Goal: Task Accomplishment & Management: Use online tool/utility

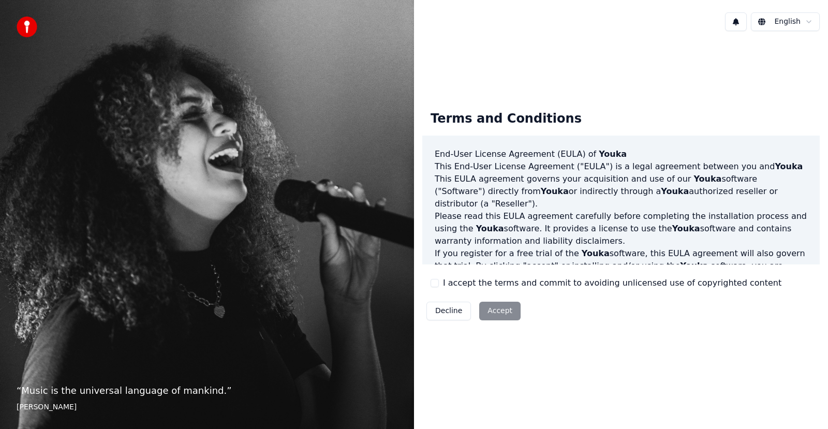
click at [434, 284] on button "I accept the terms and commit to avoiding unlicensed use of copyrighted content" at bounding box center [435, 283] width 8 height 8
click at [486, 314] on button "Accept" at bounding box center [499, 311] width 41 height 19
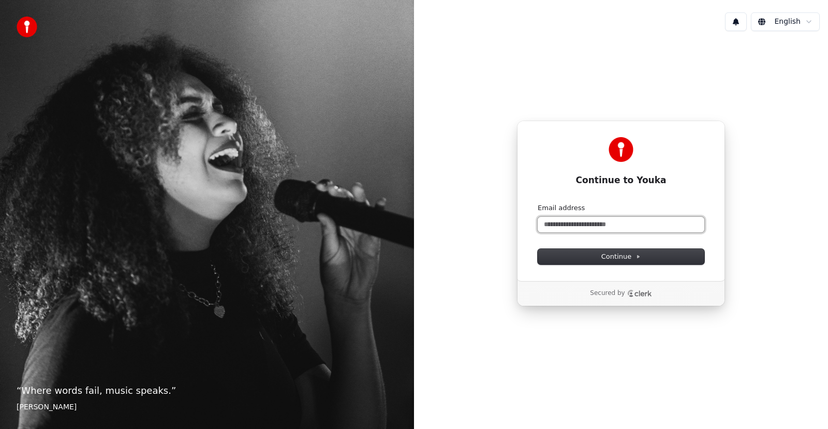
click at [570, 226] on input "Email address" at bounding box center [621, 225] width 167 height 16
click at [582, 256] on button "Continue" at bounding box center [621, 257] width 167 height 16
type input "**********"
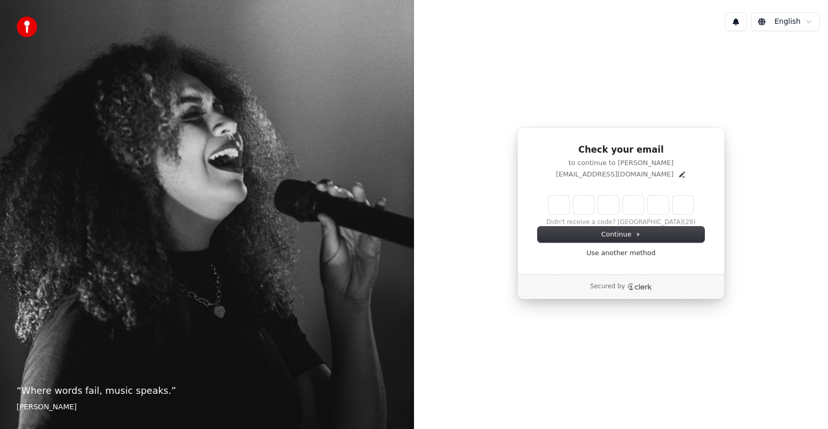
click at [561, 204] on input "Enter verification code" at bounding box center [621, 205] width 145 height 19
type input "******"
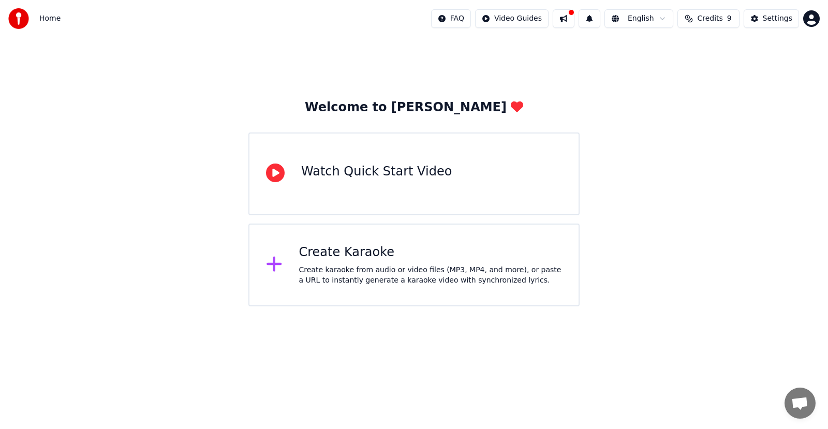
click at [390, 257] on div "Create Karaoke" at bounding box center [430, 252] width 263 height 17
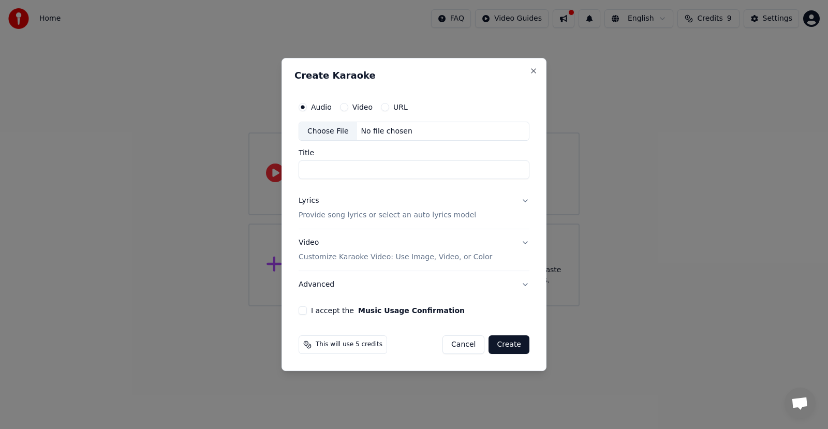
click at [344, 107] on button "Video" at bounding box center [344, 107] width 8 height 8
click at [354, 168] on input "Title" at bounding box center [414, 170] width 231 height 19
click at [309, 109] on div "Audio" at bounding box center [315, 107] width 33 height 8
click at [304, 106] on button "Audio" at bounding box center [303, 107] width 8 height 8
click at [346, 106] on button "Video" at bounding box center [344, 107] width 8 height 8
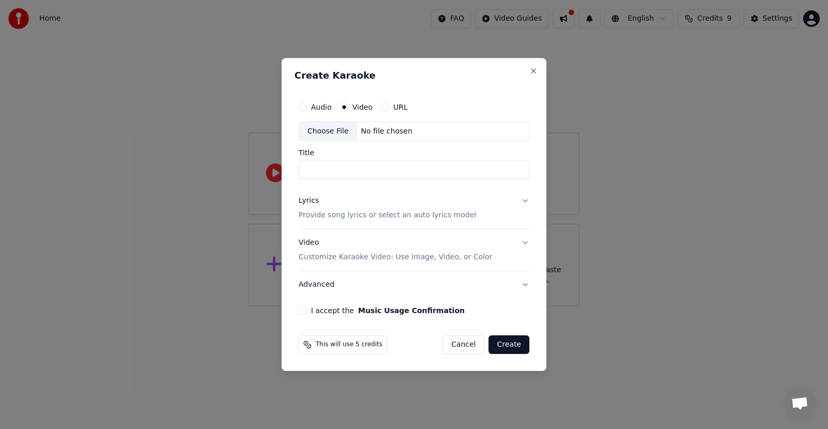
click at [521, 202] on button "Lyrics Provide song lyrics or select an auto lyrics model" at bounding box center [414, 208] width 231 height 41
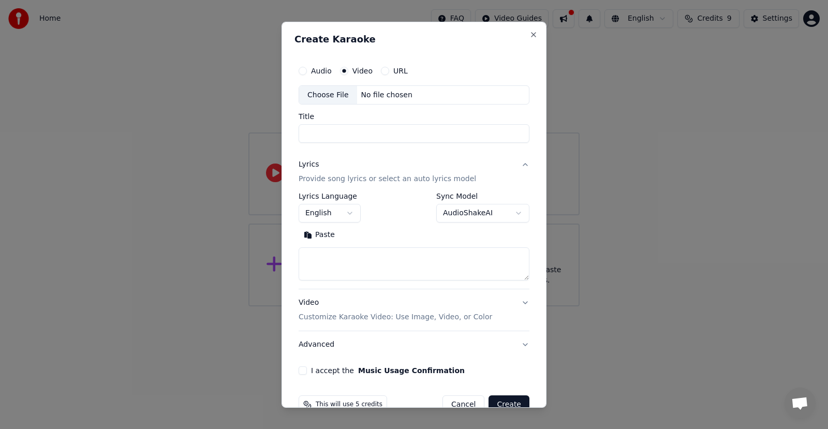
click at [382, 196] on div "**********" at bounding box center [414, 207] width 231 height 30
click at [338, 133] on input "Title" at bounding box center [414, 133] width 231 height 19
type input "**********"
click at [339, 155] on button "Lyrics Provide song lyrics or select an auto lyrics model" at bounding box center [414, 171] width 231 height 41
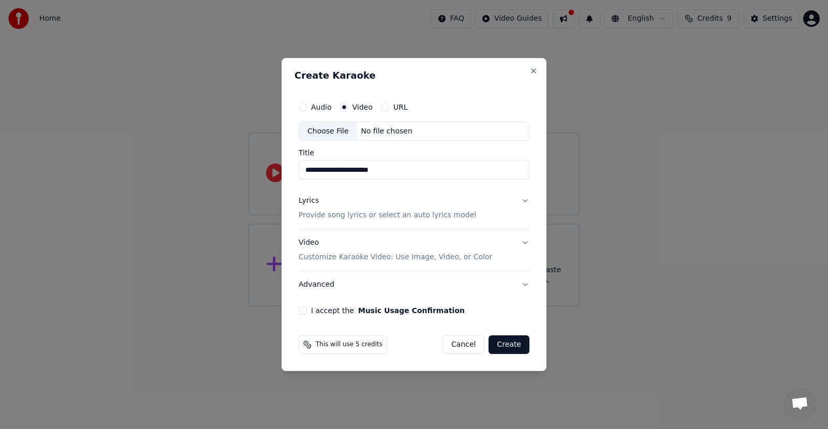
click at [327, 134] on div "Choose File" at bounding box center [328, 131] width 58 height 19
click at [301, 108] on button "Audio" at bounding box center [303, 107] width 8 height 8
click at [328, 127] on div "Choose File" at bounding box center [328, 131] width 58 height 19
click at [535, 71] on button "Close" at bounding box center [533, 71] width 8 height 8
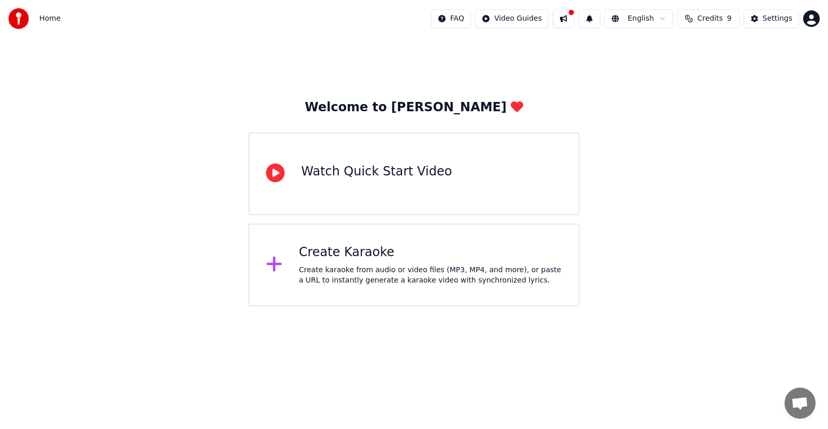
click at [379, 181] on div "Watch Quick Start Video" at bounding box center [376, 174] width 151 height 21
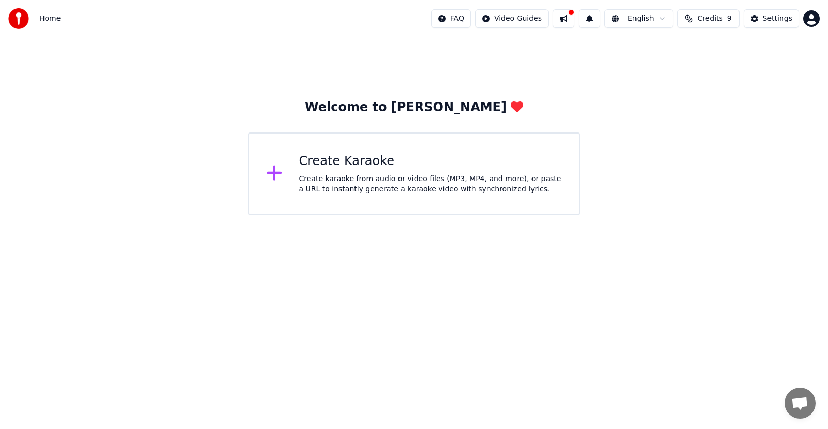
click at [336, 170] on div "Create Karaoke Create karaoke from audio or video files (MP3, MP4, and more), o…" at bounding box center [430, 173] width 263 height 41
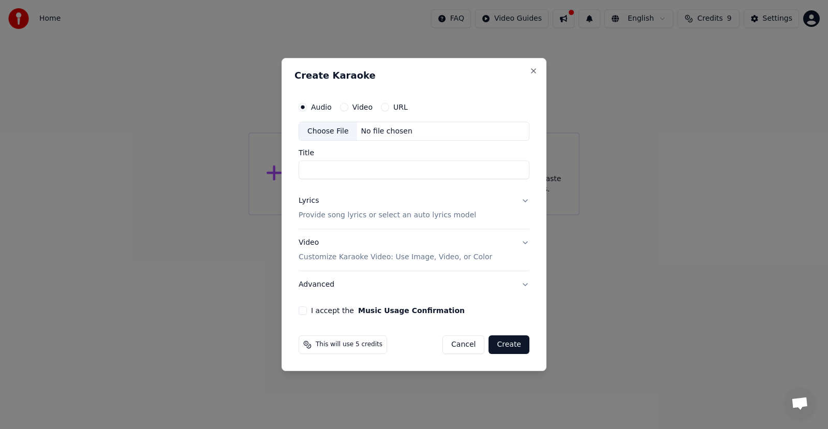
click at [382, 106] on button "URL" at bounding box center [385, 107] width 8 height 8
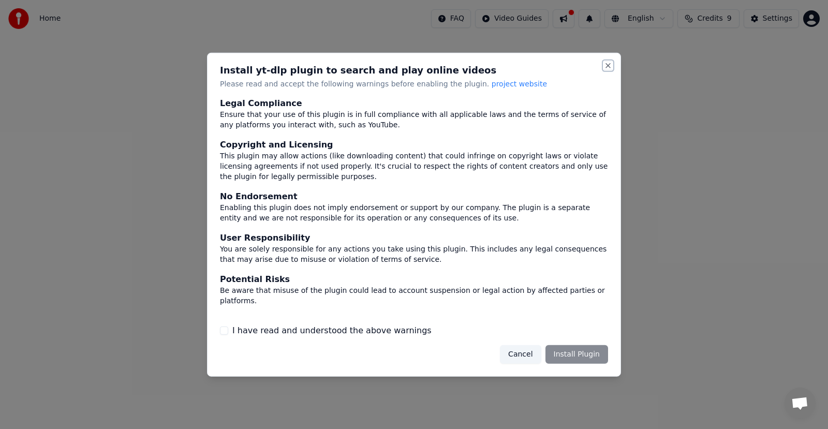
click at [605, 67] on button "Close" at bounding box center [608, 65] width 8 height 8
click at [606, 63] on button "Close" at bounding box center [608, 65] width 8 height 8
click at [527, 358] on button "Cancel" at bounding box center [520, 354] width 41 height 19
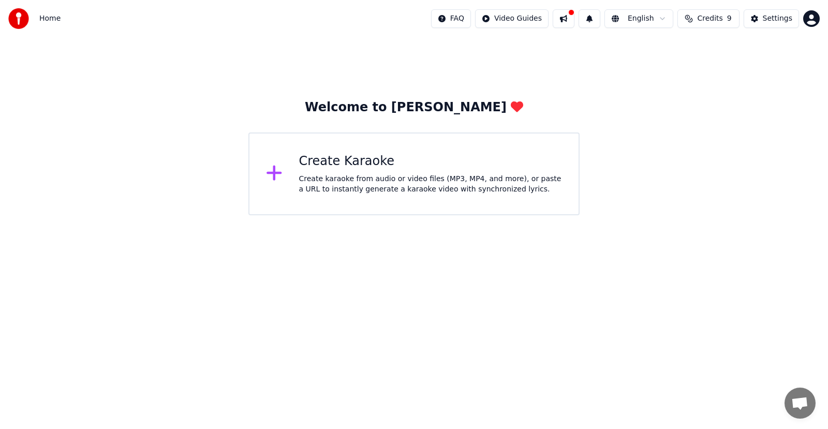
click at [440, 184] on div "Create karaoke from audio or video files (MP3, MP4, and more), or paste a URL t…" at bounding box center [430, 184] width 263 height 21
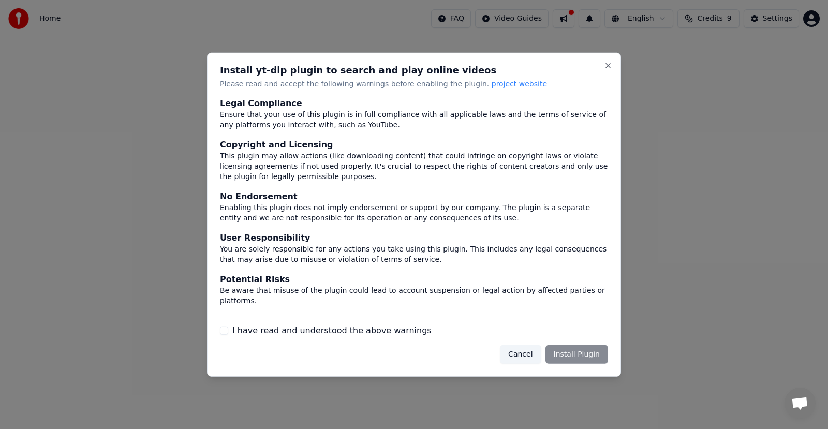
click at [562, 353] on div "Cancel Install Plugin" at bounding box center [554, 354] width 108 height 19
click at [240, 332] on label "I have read and understood the above warnings" at bounding box center [331, 330] width 199 height 12
click at [228, 332] on button "I have read and understood the above warnings" at bounding box center [224, 331] width 8 height 8
click at [565, 354] on button "Install Plugin" at bounding box center [576, 354] width 63 height 19
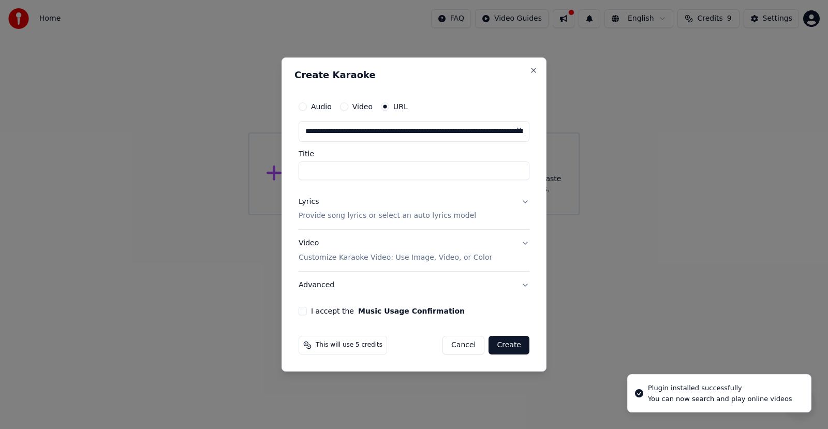
scroll to position [0, 429]
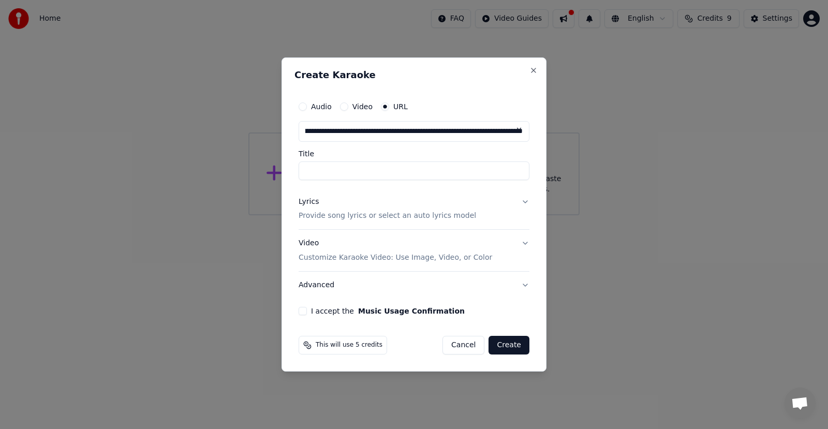
type input "**********"
click at [399, 169] on input "Title" at bounding box center [414, 170] width 231 height 19
type input "**********"
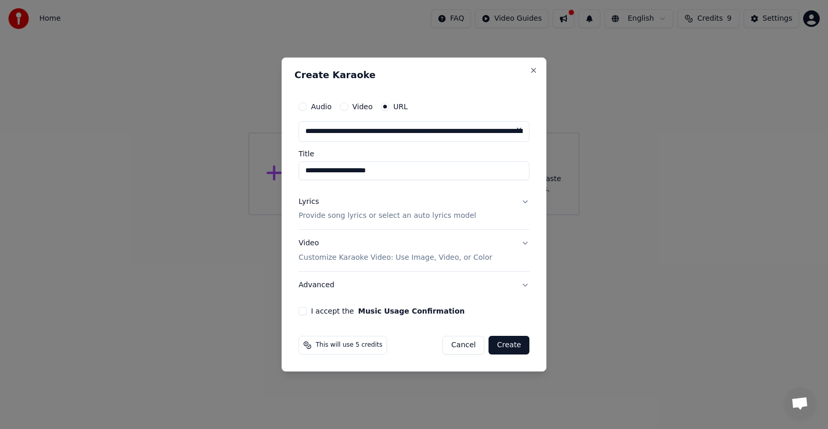
click at [424, 198] on div "Lyrics Provide song lyrics or select an auto lyrics model" at bounding box center [387, 209] width 177 height 25
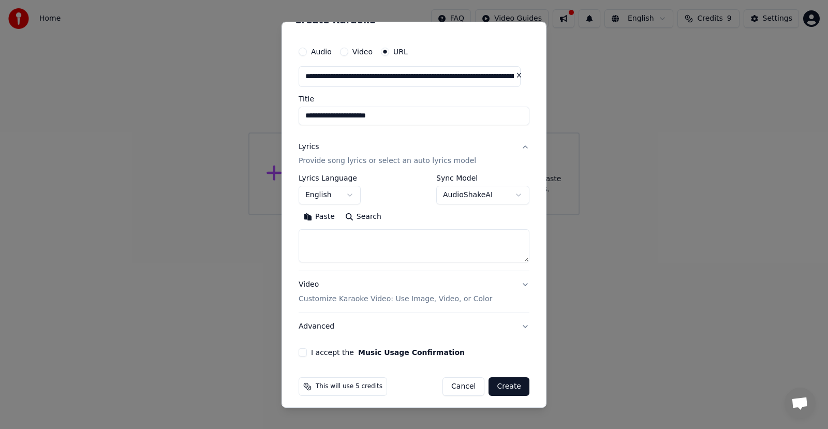
scroll to position [24, 0]
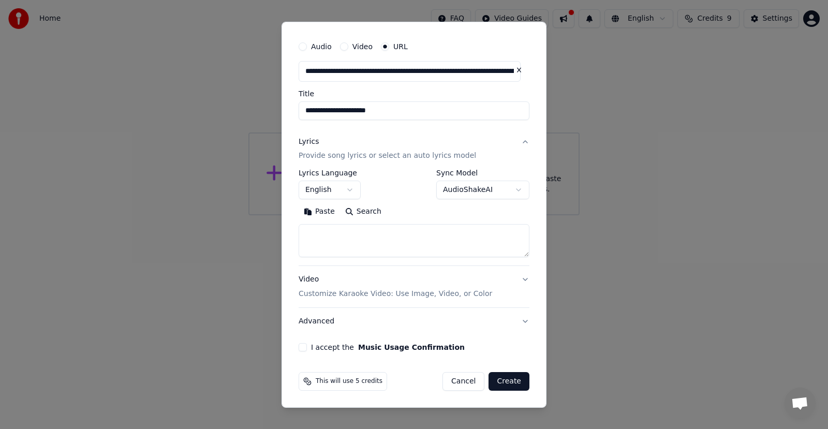
click at [304, 349] on button "I accept the Music Usage Confirmation" at bounding box center [303, 347] width 8 height 8
click at [333, 245] on textarea at bounding box center [414, 240] width 231 height 33
paste textarea "**********"
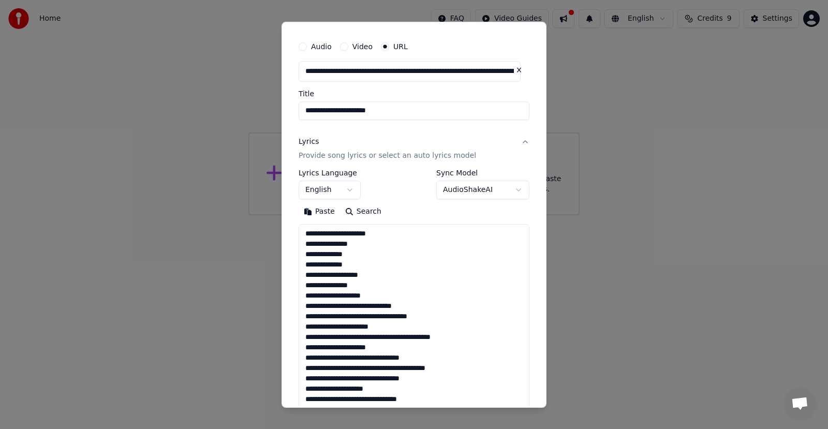
scroll to position [582, 0]
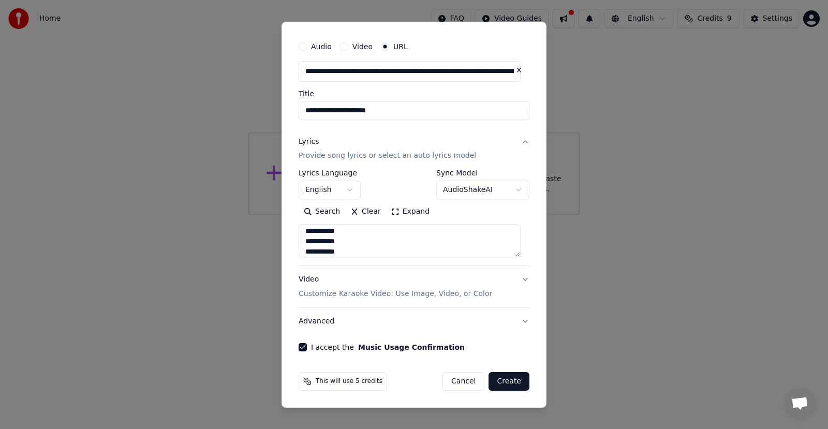
type textarea "**********"
click at [517, 285] on button "Video Customize Karaoke Video: Use Image, Video, or Color" at bounding box center [414, 286] width 231 height 41
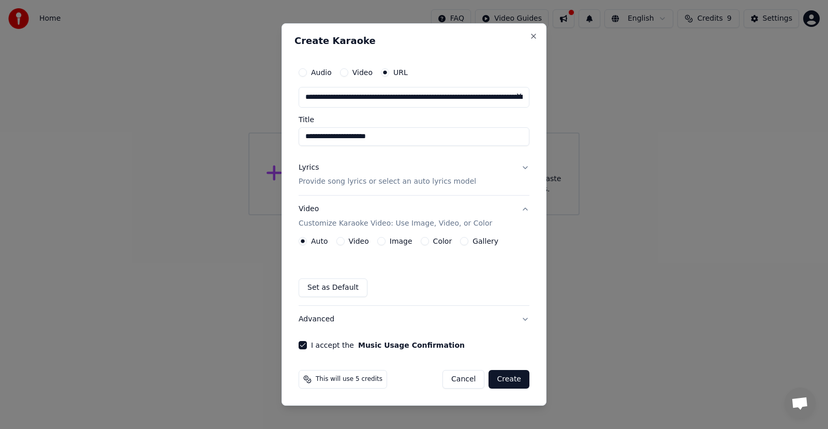
scroll to position [0, 0]
click at [380, 240] on button "Image" at bounding box center [381, 241] width 8 height 8
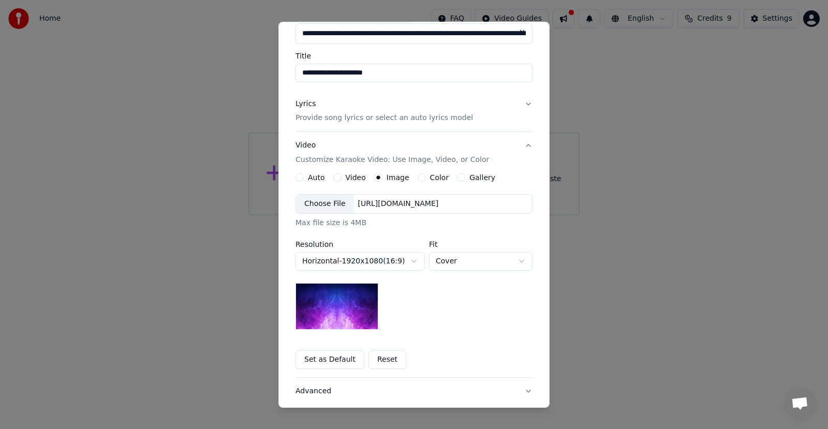
scroll to position [103, 0]
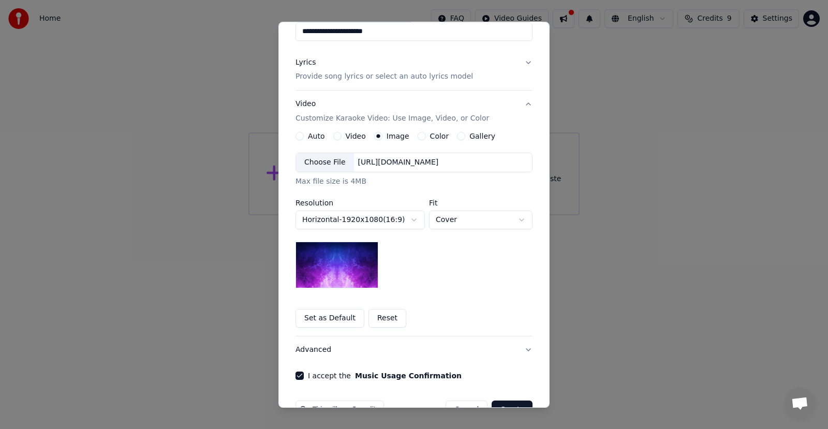
click at [418, 137] on button "Color" at bounding box center [422, 136] width 8 height 8
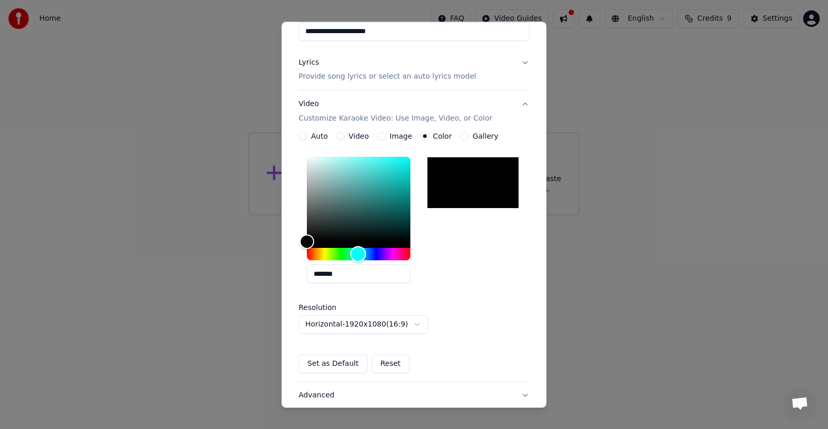
click at [358, 255] on div "Hue" at bounding box center [358, 254] width 103 height 12
click at [481, 262] on div "*******" at bounding box center [414, 222] width 231 height 139
click at [460, 135] on button "Gallery" at bounding box center [464, 136] width 8 height 8
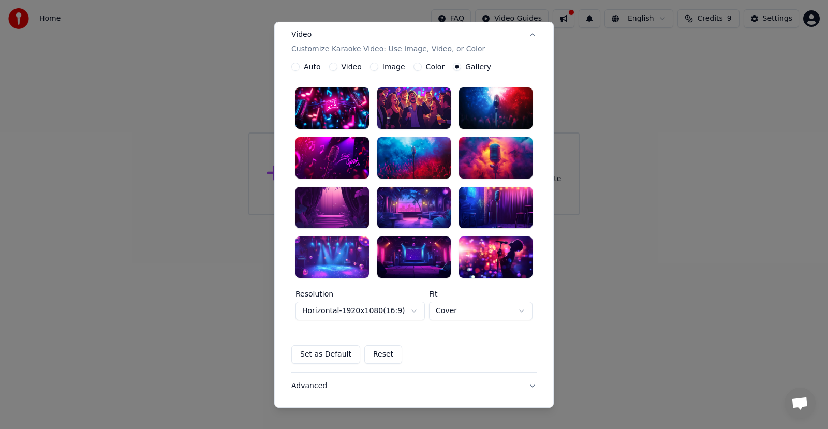
scroll to position [155, 0]
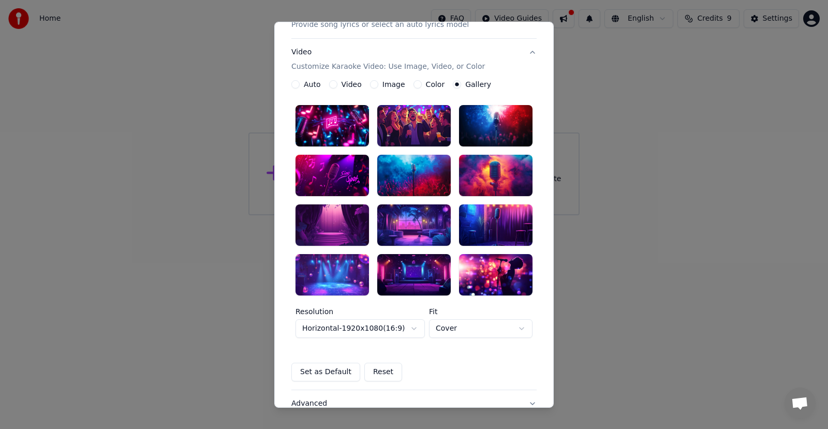
click at [414, 224] on div at bounding box center [413, 224] width 73 height 41
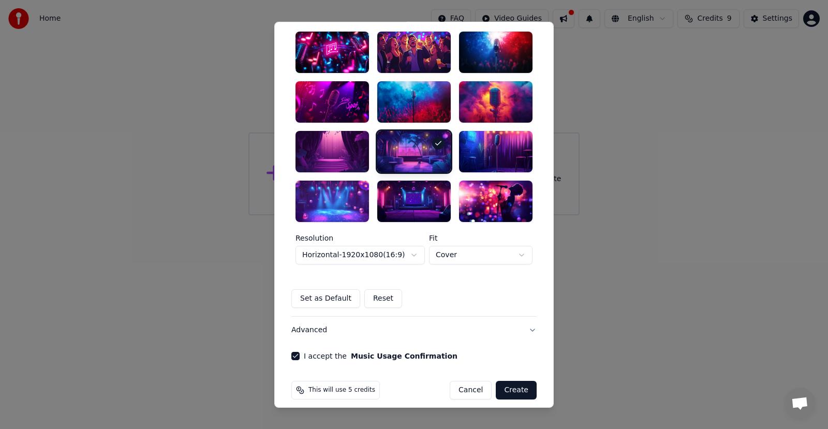
scroll to position [238, 0]
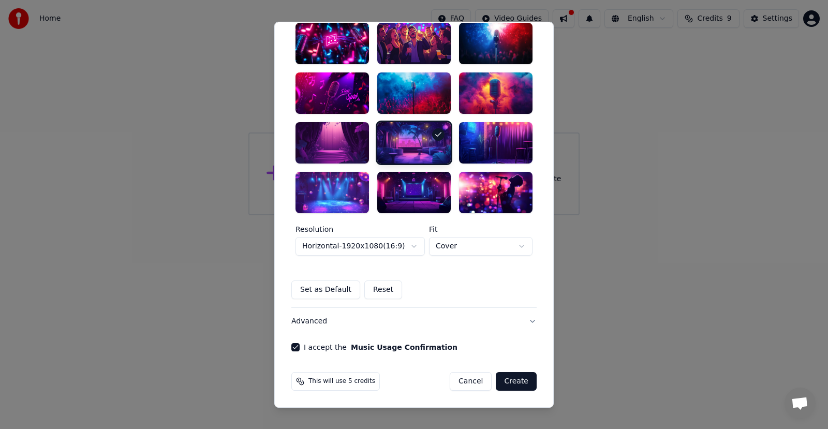
click at [512, 382] on button "Create" at bounding box center [516, 381] width 41 height 19
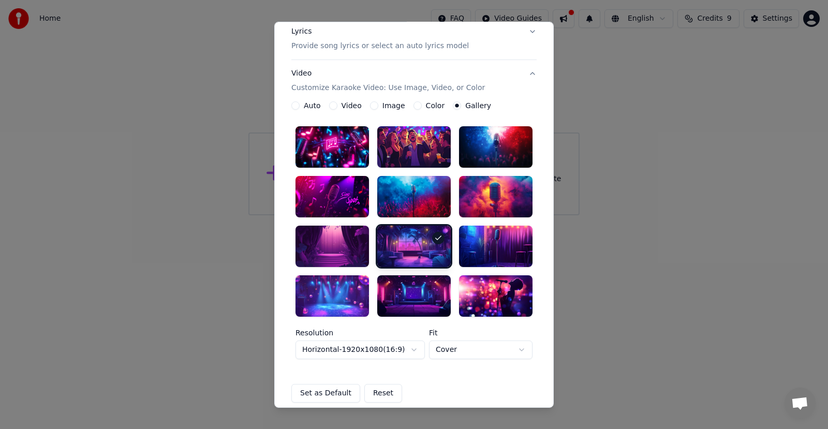
scroll to position [200, 0]
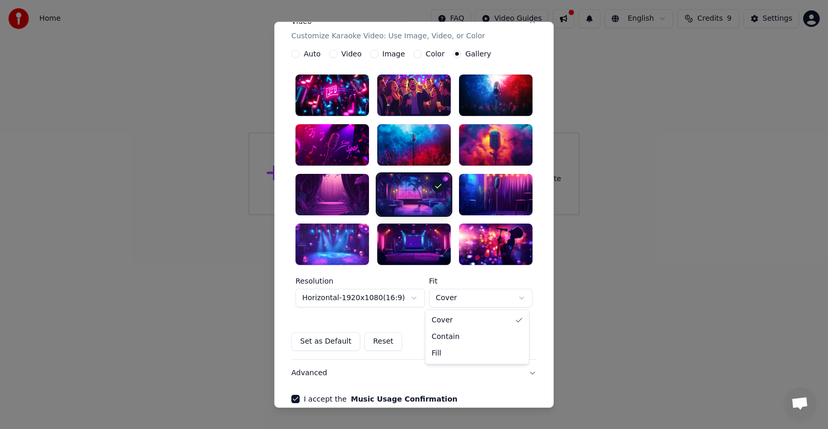
click at [453, 215] on body "**********" at bounding box center [414, 107] width 828 height 215
click at [323, 344] on button "Set as Default" at bounding box center [325, 341] width 69 height 19
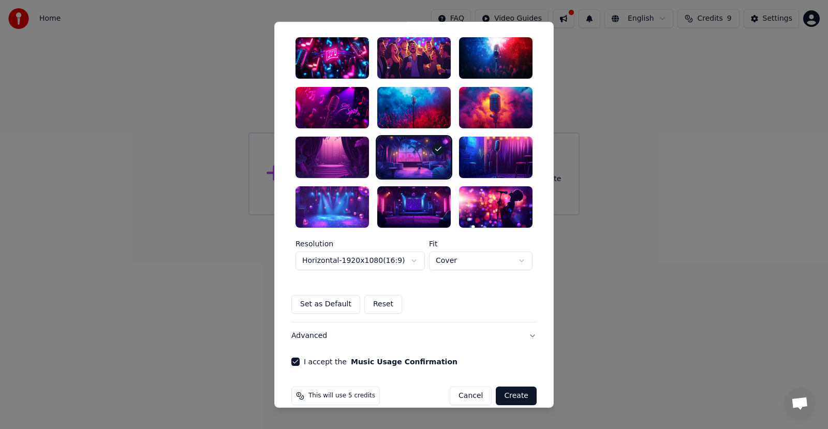
scroll to position [252, 0]
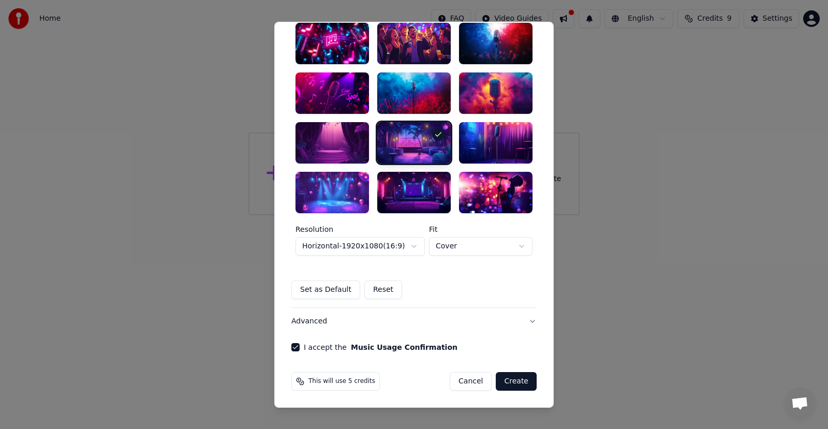
click at [518, 382] on button "Create" at bounding box center [516, 381] width 41 height 19
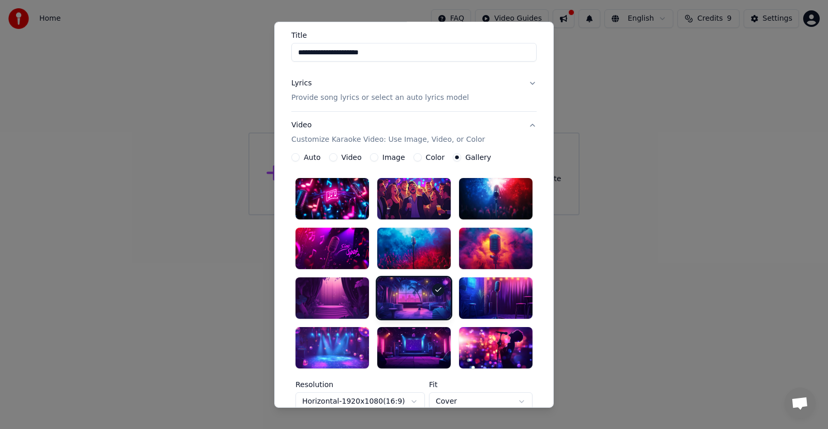
scroll to position [0, 0]
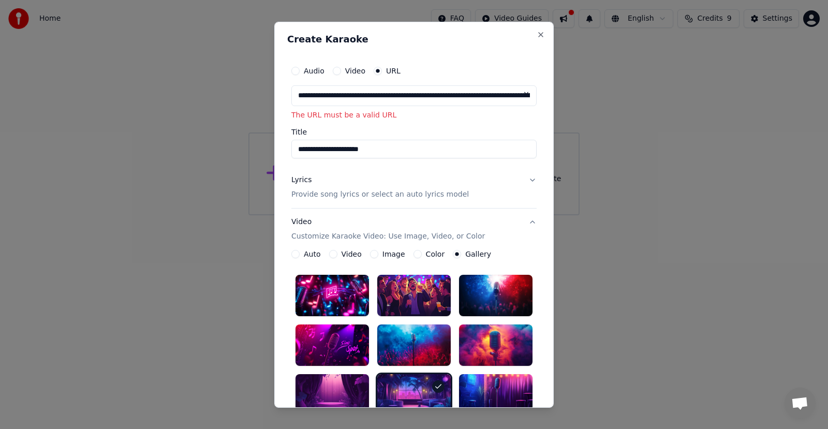
click at [440, 94] on input "**********" at bounding box center [413, 95] width 245 height 21
click at [504, 96] on input "**********" at bounding box center [413, 95] width 245 height 21
click at [495, 96] on input "**********" at bounding box center [413, 95] width 245 height 21
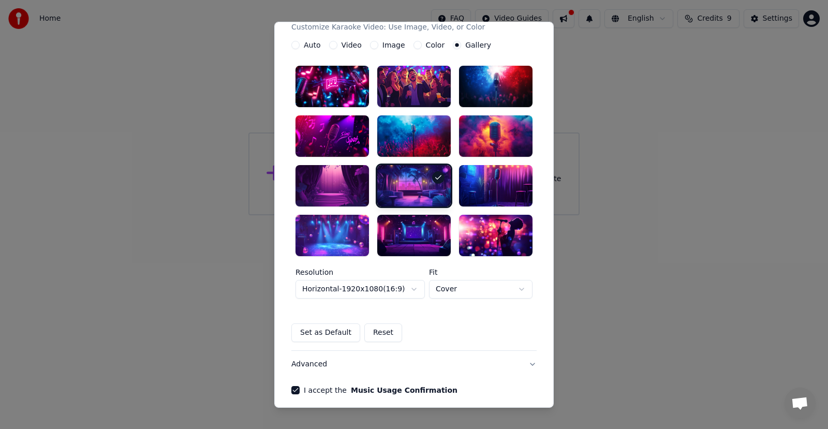
scroll to position [252, 0]
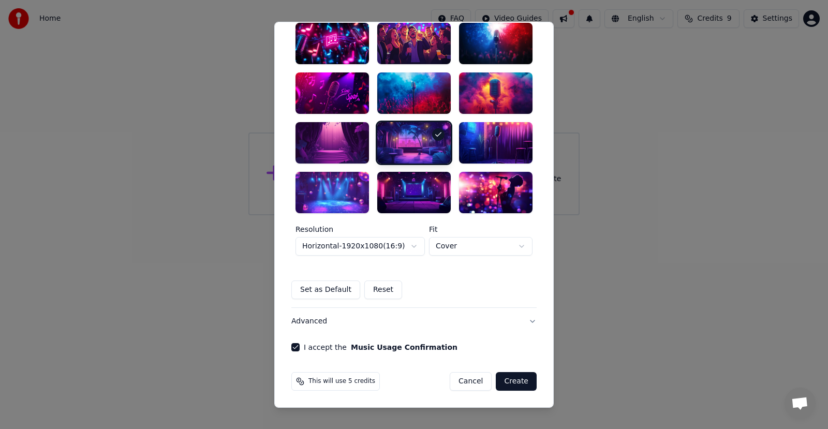
type input "**********"
click at [513, 385] on button "Create" at bounding box center [516, 381] width 41 height 19
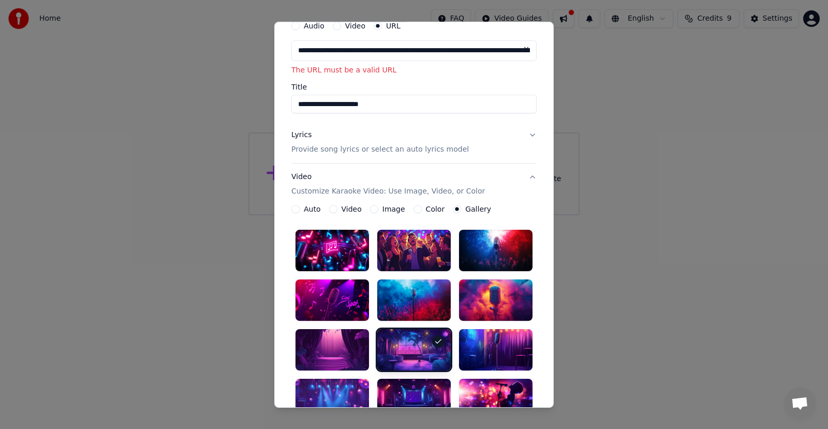
scroll to position [0, 0]
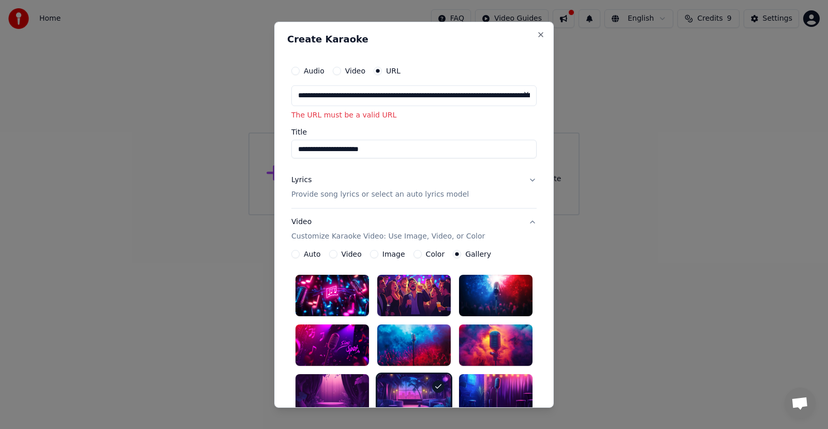
click at [485, 93] on input "**********" at bounding box center [413, 95] width 245 height 21
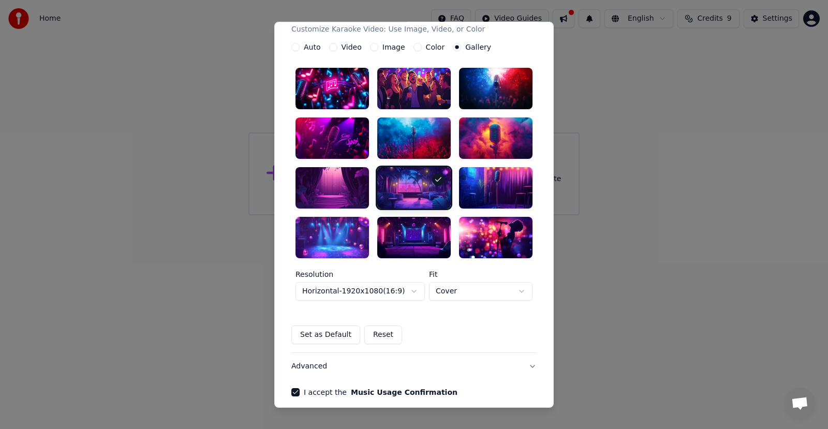
scroll to position [252, 0]
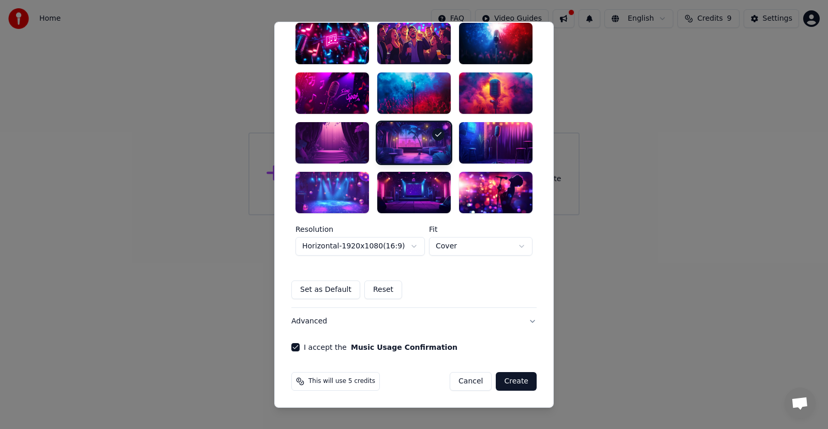
type input "**********"
click at [513, 384] on button "Create" at bounding box center [516, 381] width 41 height 19
type input "**********"
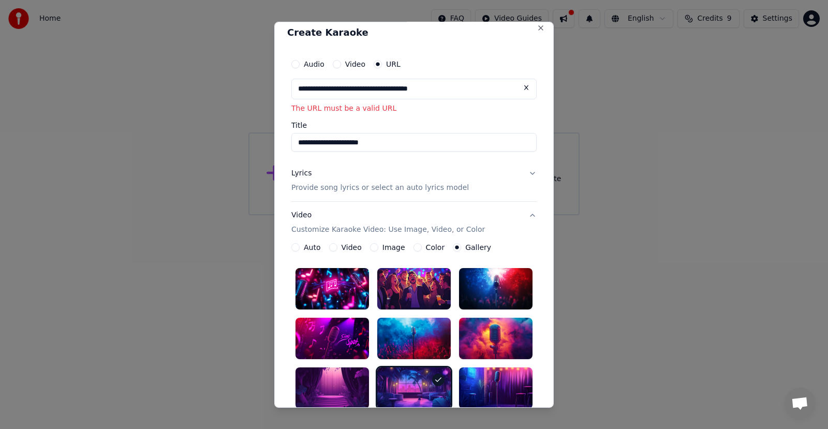
scroll to position [0, 0]
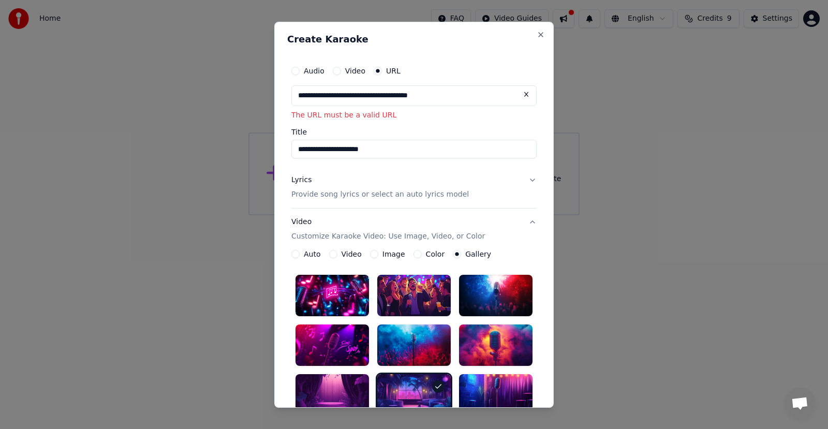
click at [526, 95] on button at bounding box center [526, 94] width 21 height 19
click at [304, 71] on label "Audio" at bounding box center [314, 70] width 21 height 7
click at [299, 71] on button "Audio" at bounding box center [295, 70] width 8 height 8
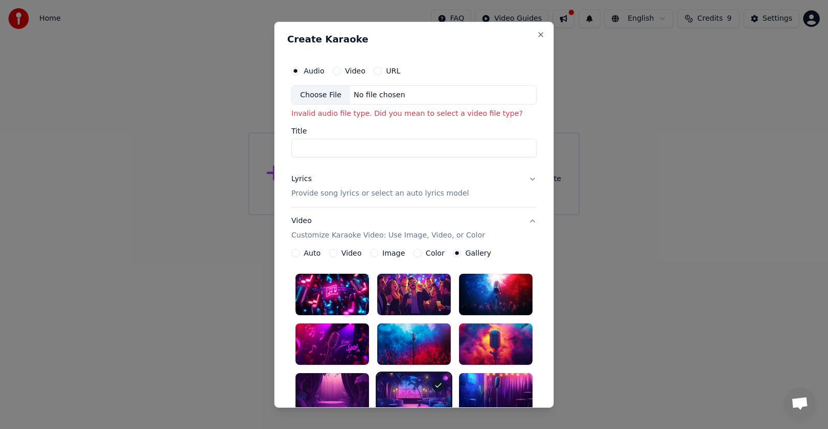
click at [321, 97] on div "Choose File" at bounding box center [321, 94] width 58 height 19
type input "**********"
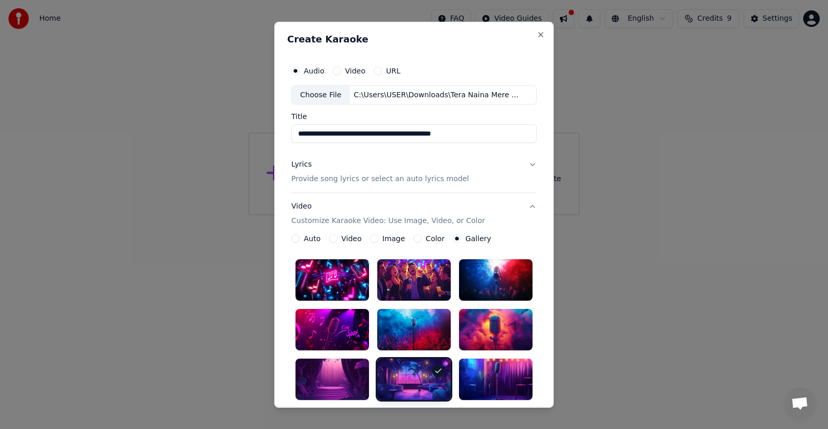
scroll to position [52, 0]
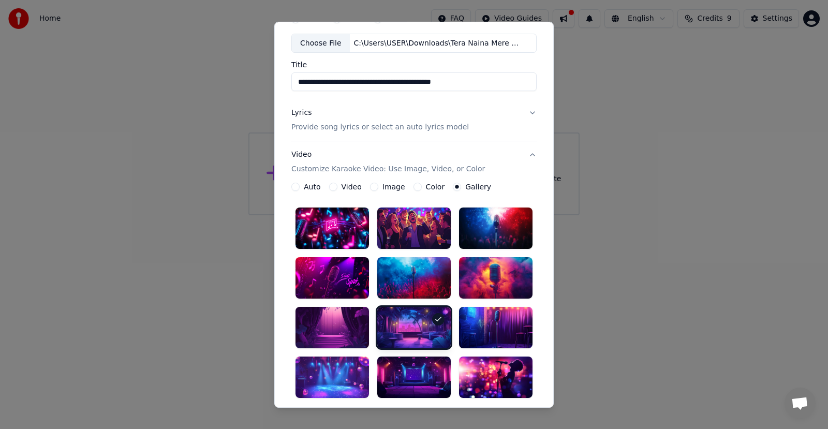
click at [529, 115] on button "Lyrics Provide song lyrics or select an auto lyrics model" at bounding box center [413, 119] width 245 height 41
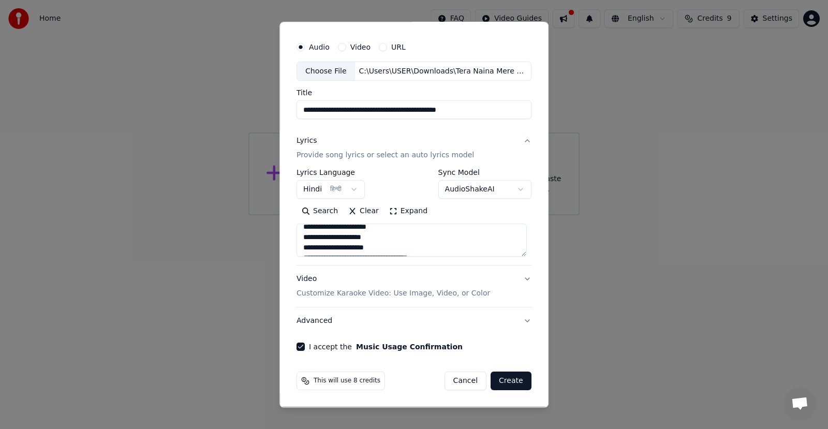
scroll to position [586, 0]
click at [518, 283] on button "Video Customize Karaoke Video: Use Image, Video, or Color" at bounding box center [414, 285] width 235 height 41
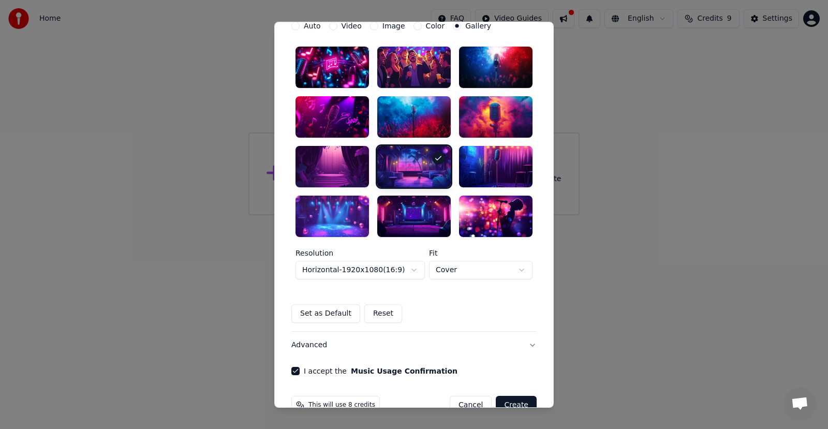
scroll to position [231, 0]
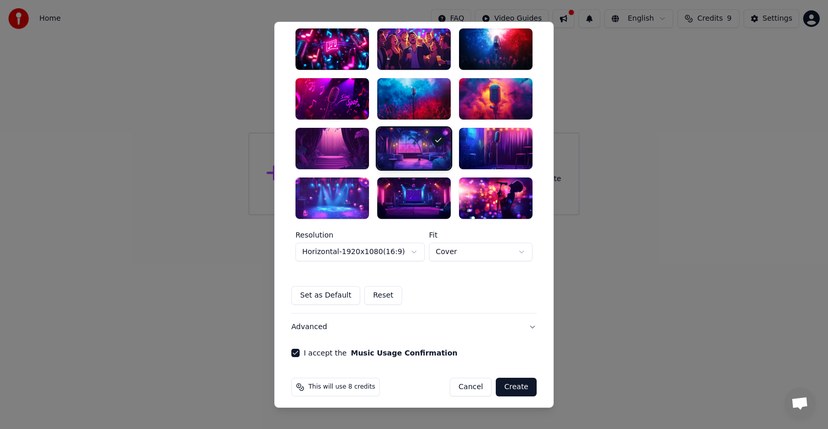
click at [511, 388] on button "Create" at bounding box center [516, 387] width 41 height 19
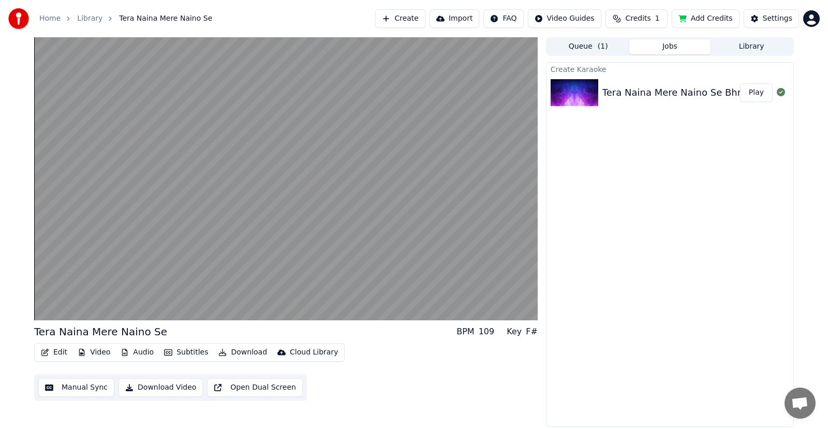
click at [171, 386] on button "Download Video" at bounding box center [160, 387] width 84 height 19
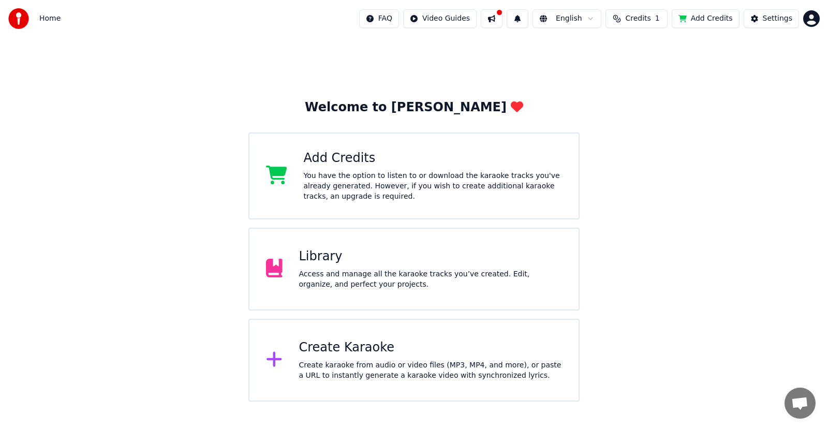
click at [374, 354] on div "Create Karaoke" at bounding box center [430, 347] width 263 height 17
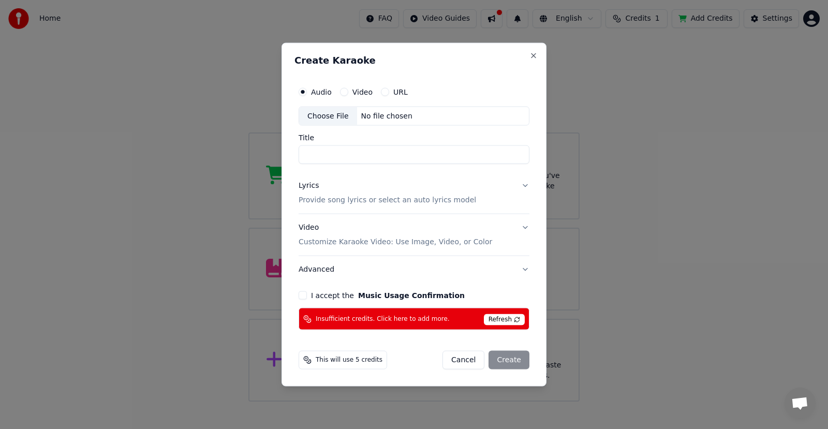
click at [314, 121] on div "Choose File" at bounding box center [328, 116] width 58 height 19
type input "**********"
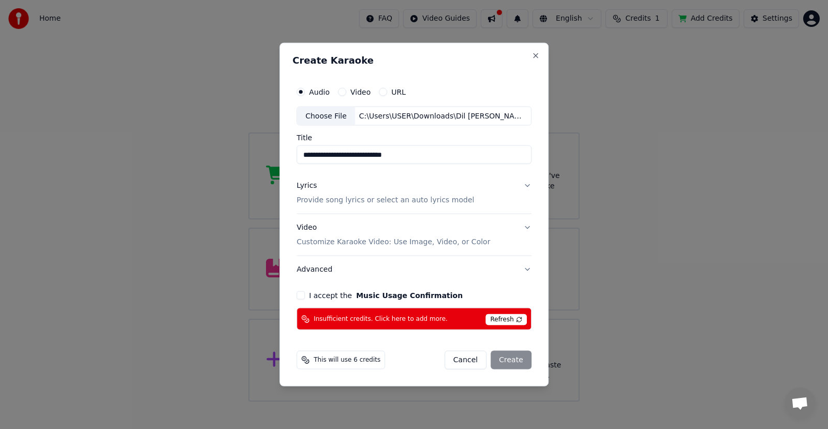
click at [522, 229] on button "Video Customize Karaoke Video: Use Image, Video, or Color" at bounding box center [414, 234] width 235 height 41
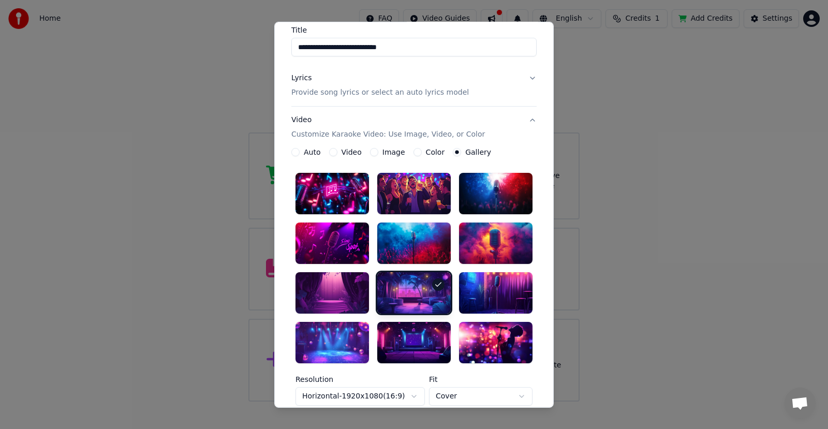
scroll to position [103, 0]
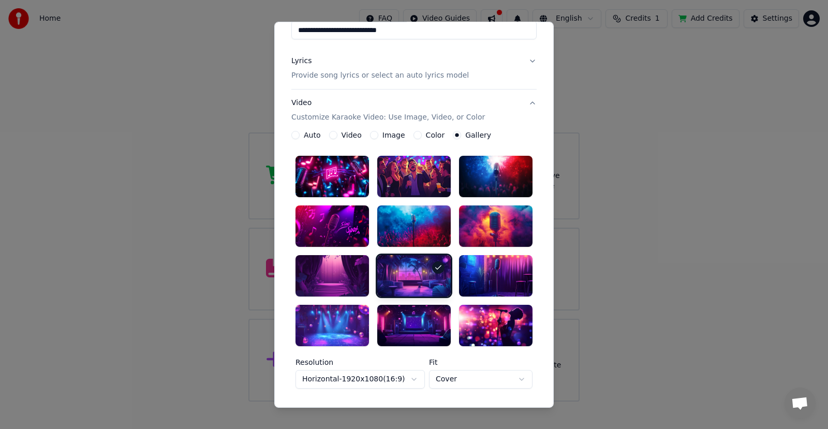
click at [502, 227] on div at bounding box center [495, 225] width 73 height 41
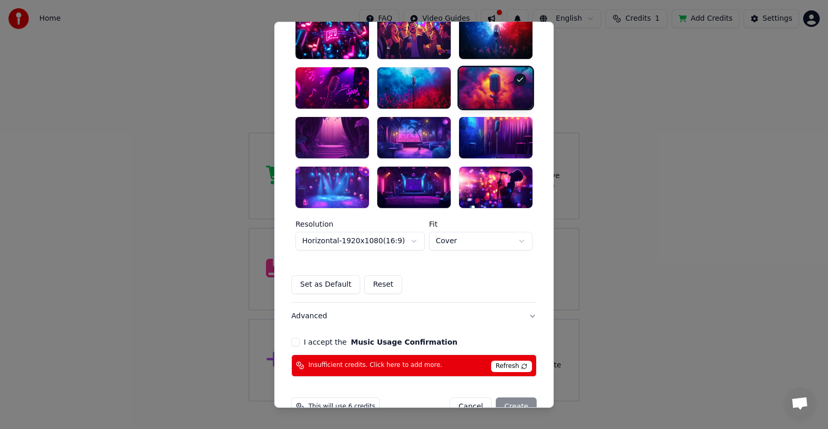
scroll to position [259, 0]
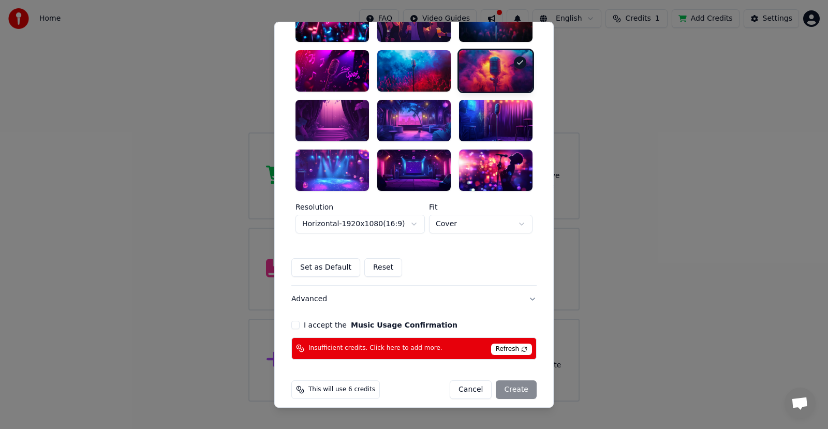
click at [503, 349] on span "Refresh" at bounding box center [511, 349] width 41 height 11
click at [291, 327] on button "I accept the Music Usage Confirmation" at bounding box center [295, 325] width 8 height 8
click at [309, 268] on button "Set as Default" at bounding box center [325, 267] width 69 height 19
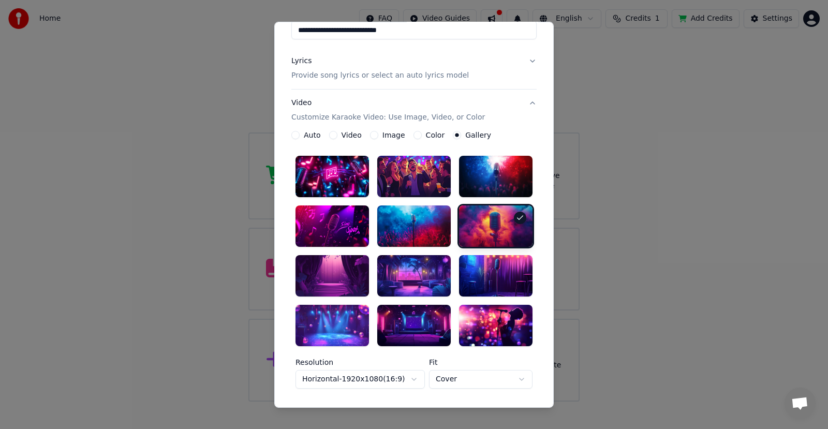
scroll to position [0, 0]
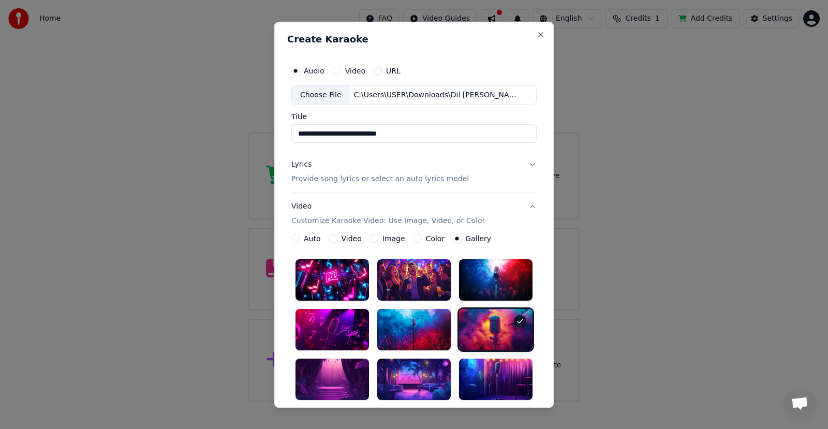
click at [366, 178] on p "Provide song lyrics or select an auto lyrics model" at bounding box center [379, 179] width 177 height 10
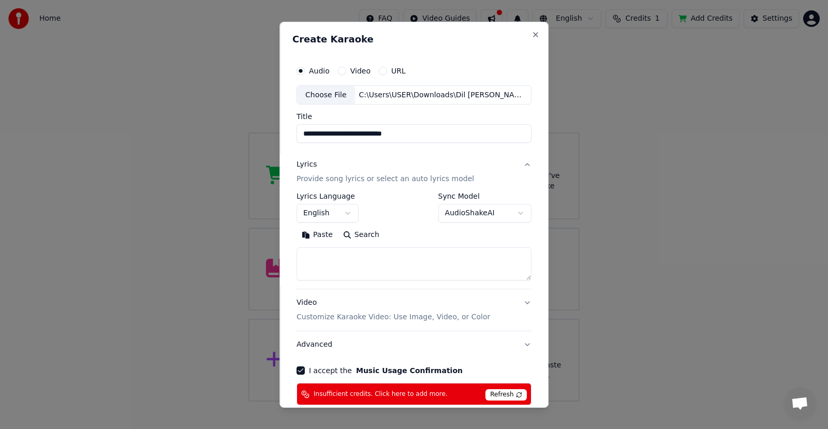
click at [357, 235] on button "Search" at bounding box center [361, 235] width 47 height 17
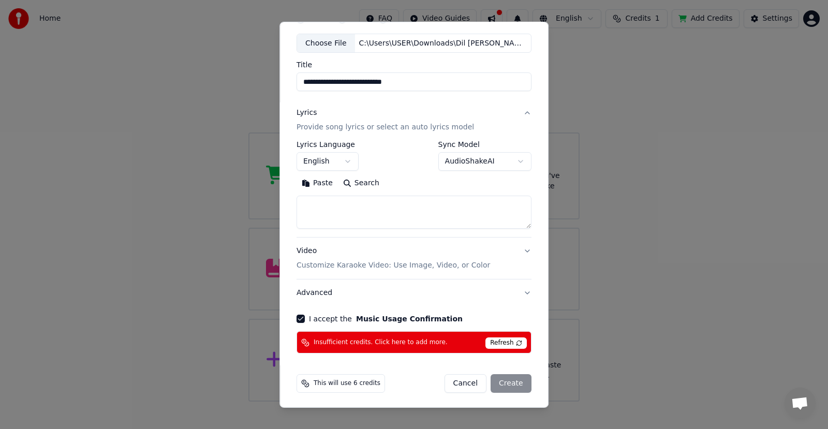
click at [394, 217] on textarea at bounding box center [414, 212] width 235 height 33
click at [365, 183] on button "Search" at bounding box center [361, 183] width 47 height 17
click at [366, 214] on textarea at bounding box center [414, 212] width 235 height 33
paste textarea "**********"
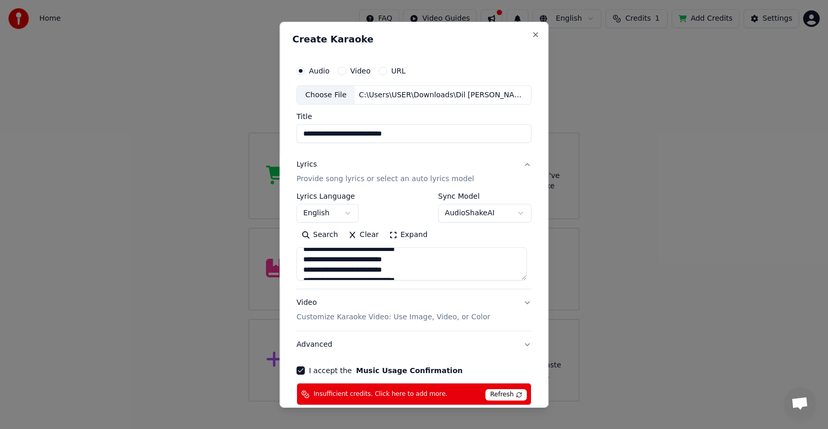
scroll to position [0, 0]
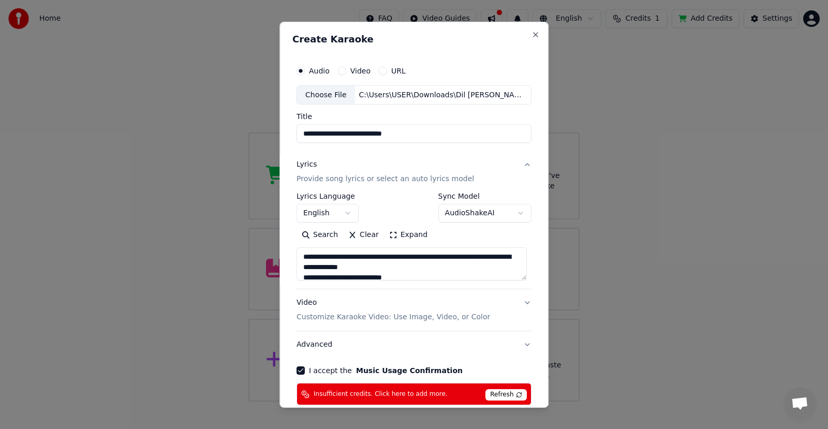
type textarea "**********"
click at [356, 235] on button "Clear" at bounding box center [363, 235] width 41 height 17
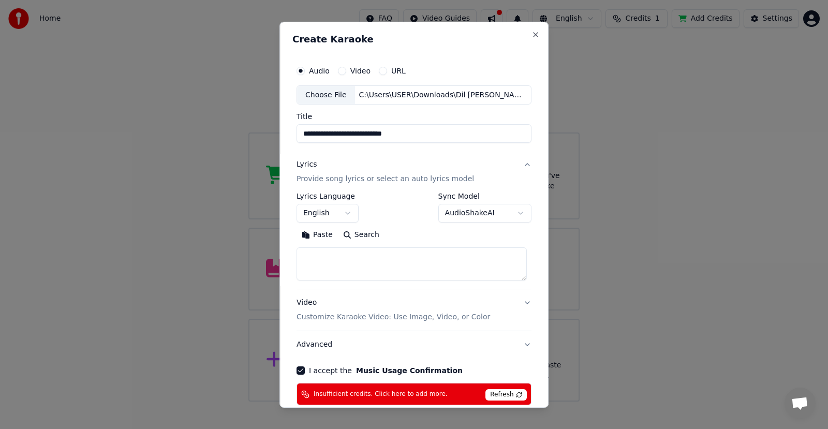
click at [346, 257] on textarea at bounding box center [412, 263] width 230 height 33
type textarea "**********"
click at [473, 286] on div "**********" at bounding box center [414, 240] width 235 height 96
click at [321, 233] on button "Search" at bounding box center [320, 235] width 47 height 17
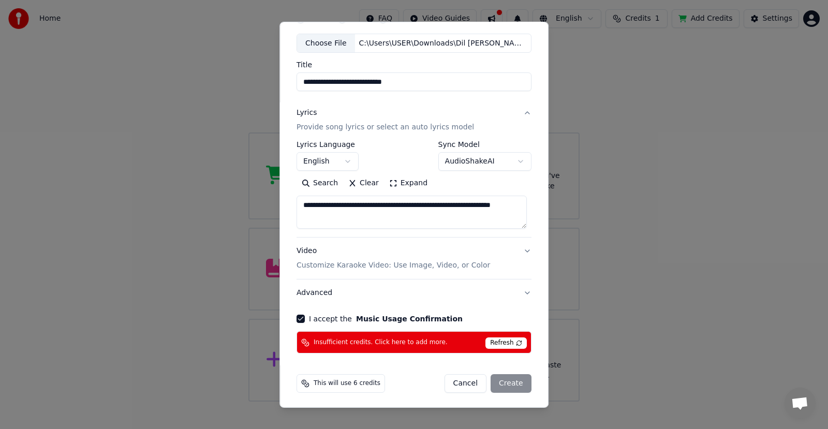
scroll to position [53, 0]
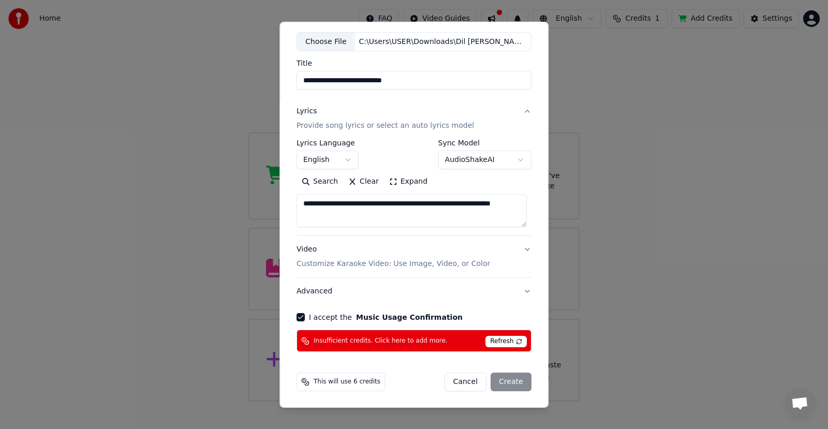
drag, startPoint x: 354, startPoint y: 219, endPoint x: 286, endPoint y: 198, distance: 71.4
click at [286, 198] on div "**********" at bounding box center [413, 214] width 269 height 386
click at [297, 201] on textarea at bounding box center [412, 210] width 230 height 33
paste textarea "**********"
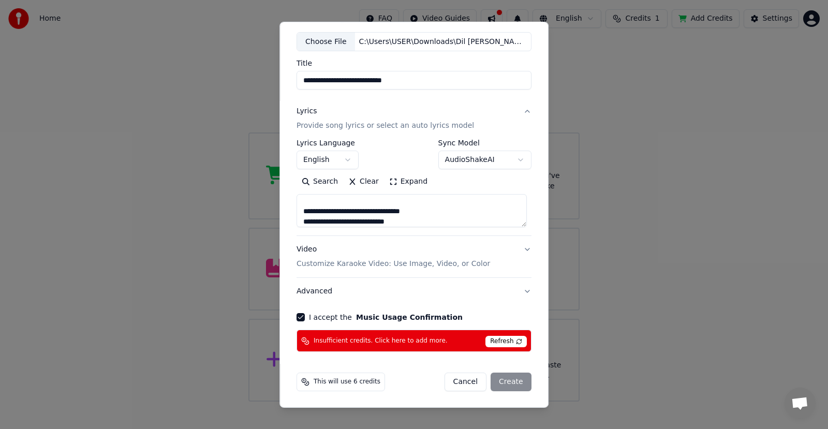
type textarea "**********"
click at [498, 340] on span "Refresh" at bounding box center [505, 341] width 41 height 11
click at [298, 314] on button "I accept the Music Usage Confirmation" at bounding box center [301, 317] width 8 height 8
click at [364, 295] on button "Advanced" at bounding box center [414, 291] width 235 height 27
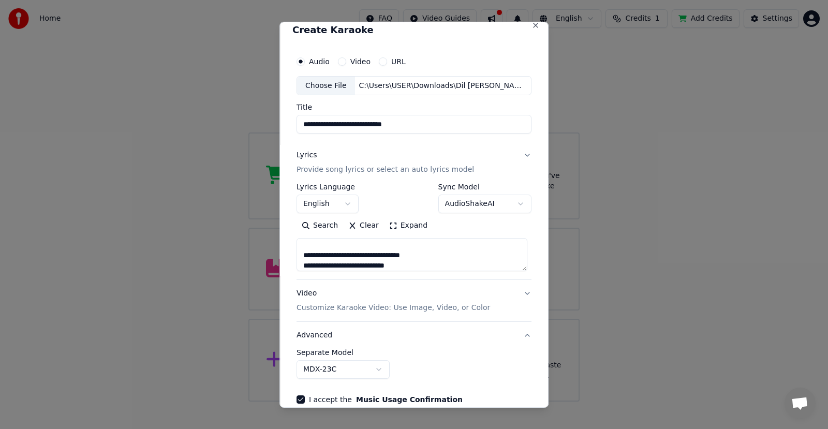
scroll to position [0, 0]
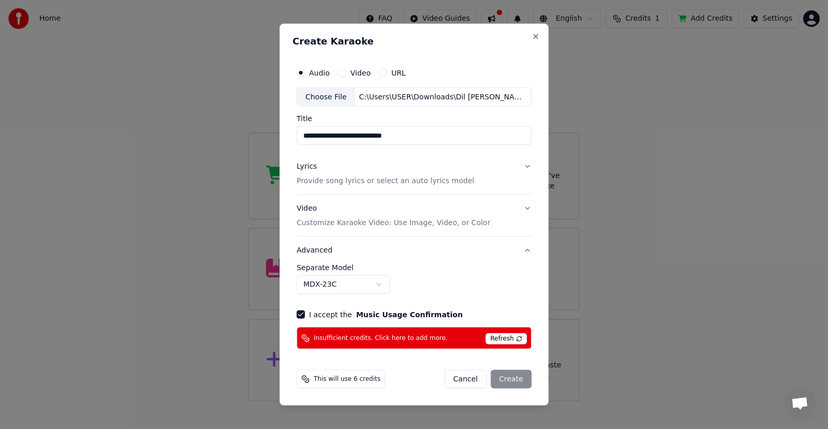
drag, startPoint x: 377, startPoint y: 137, endPoint x: 457, endPoint y: 137, distance: 79.7
click at [457, 137] on input "**********" at bounding box center [414, 135] width 235 height 19
type input "**********"
click at [489, 283] on div "**********" at bounding box center [414, 279] width 235 height 30
click at [378, 285] on body "**********" at bounding box center [414, 201] width 828 height 402
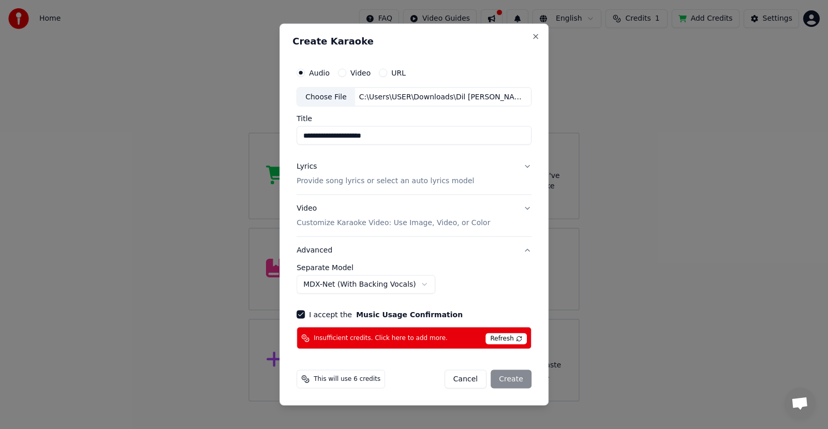
click at [506, 380] on div "Cancel Create" at bounding box center [487, 379] width 87 height 19
click at [351, 381] on span "This will use 6 credits" at bounding box center [347, 379] width 67 height 8
click at [411, 340] on span "Insufficient credits. Click here to add more." at bounding box center [381, 338] width 134 height 8
click at [502, 340] on span "Refresh" at bounding box center [505, 338] width 41 height 11
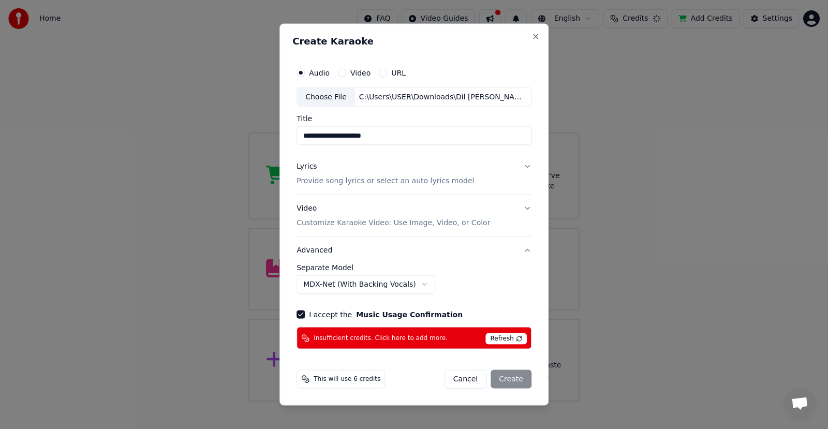
click at [502, 338] on span "Refresh" at bounding box center [505, 338] width 41 height 11
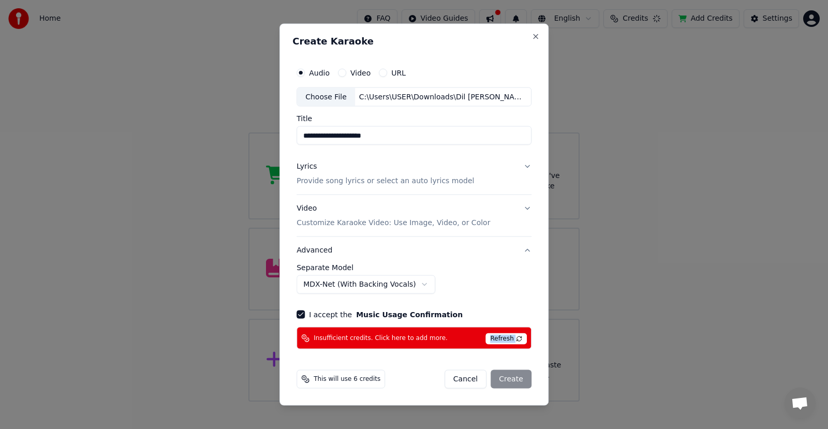
click at [469, 381] on button "Cancel" at bounding box center [465, 379] width 42 height 19
select select "******"
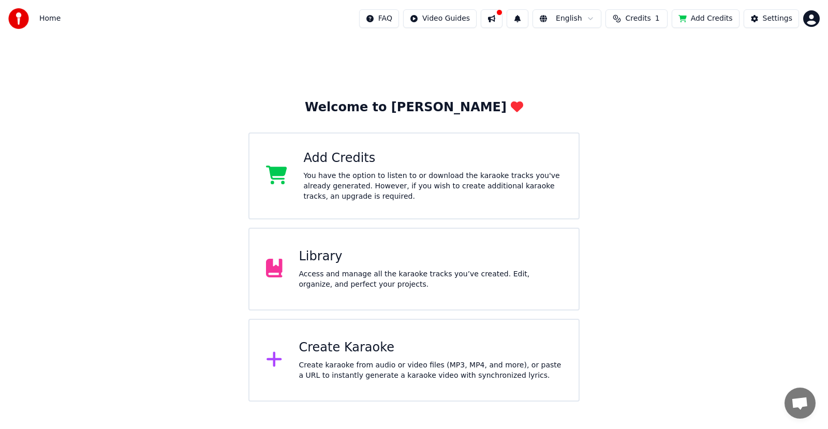
click at [647, 20] on span "Credits" at bounding box center [637, 18] width 25 height 10
click at [636, 103] on button "Refresh" at bounding box center [642, 95] width 53 height 19
click at [639, 98] on button "Refresh" at bounding box center [642, 95] width 53 height 19
click at [632, 54] on th "Remaining" at bounding box center [622, 49] width 47 height 21
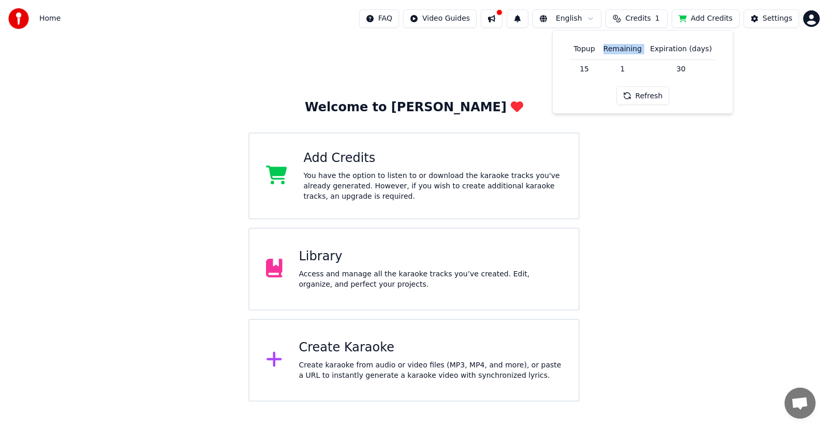
click at [631, 54] on th "Remaining" at bounding box center [622, 49] width 47 height 21
click at [655, 51] on th "Expiration (days)" at bounding box center [681, 49] width 70 height 21
click at [305, 278] on div "Access and manage all the karaoke tracks you’ve created. Edit, organize, and pe…" at bounding box center [430, 279] width 263 height 21
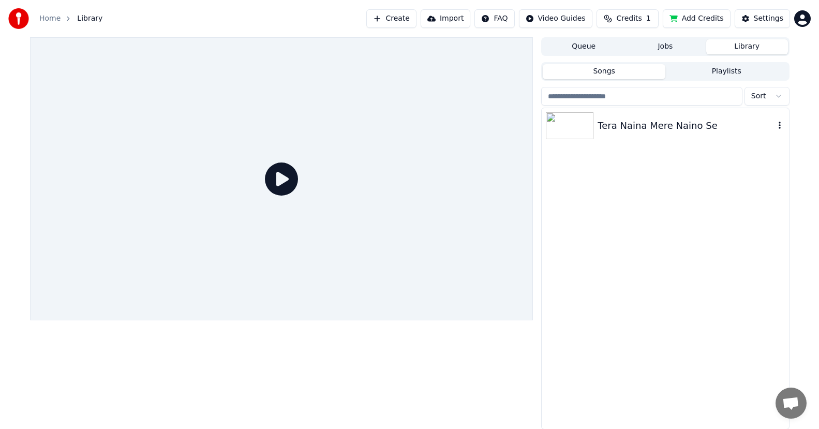
click at [779, 125] on icon "button" at bounding box center [780, 125] width 10 height 8
click at [639, 205] on div "Tera Naina Mere Naino Se" at bounding box center [665, 268] width 247 height 321
click at [635, 131] on div "Tera Naina Mere Naino Se" at bounding box center [686, 125] width 176 height 14
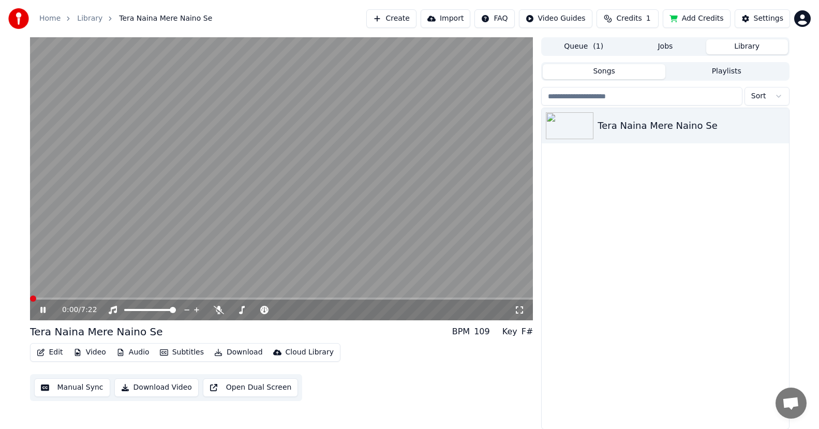
click at [225, 351] on button "Download" at bounding box center [238, 352] width 57 height 14
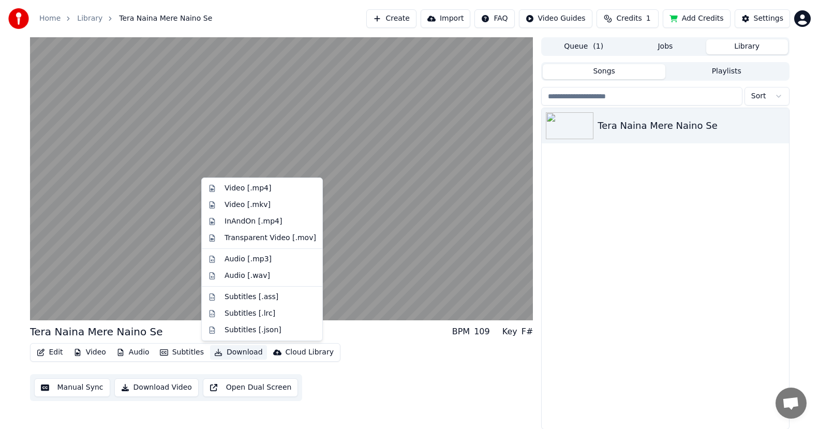
click at [152, 389] on button "Download Video" at bounding box center [156, 387] width 84 height 19
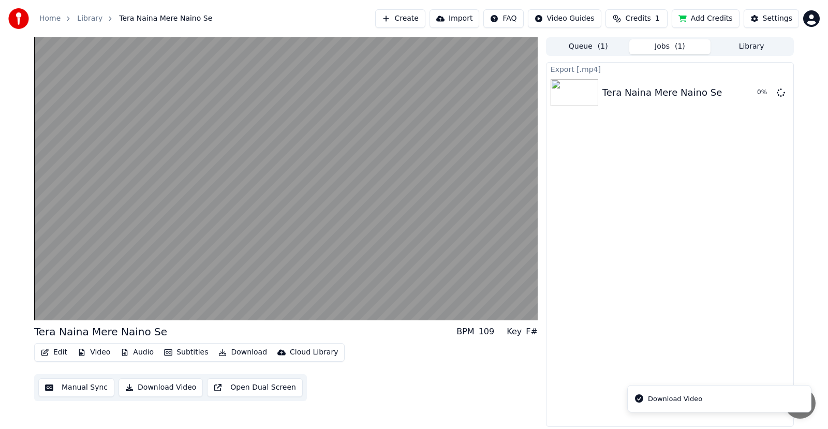
click at [670, 406] on li "Download Video" at bounding box center [719, 399] width 184 height 28
click at [673, 398] on div "Download Video" at bounding box center [675, 399] width 54 height 10
click at [642, 397] on icon "Notifications alt+T" at bounding box center [639, 398] width 8 height 8
drag, startPoint x: 701, startPoint y: 396, endPoint x: 766, endPoint y: 399, distance: 65.8
click at [702, 396] on li "Download Video" at bounding box center [719, 399] width 184 height 28
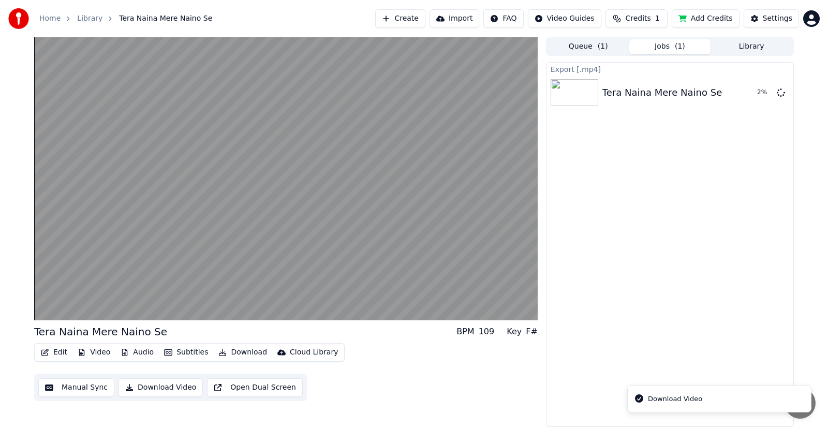
drag, startPoint x: 766, startPoint y: 399, endPoint x: 663, endPoint y: 398, distance: 103.5
click at [767, 399] on li "Download Video" at bounding box center [719, 399] width 184 height 28
click at [227, 352] on button "Download" at bounding box center [242, 352] width 57 height 14
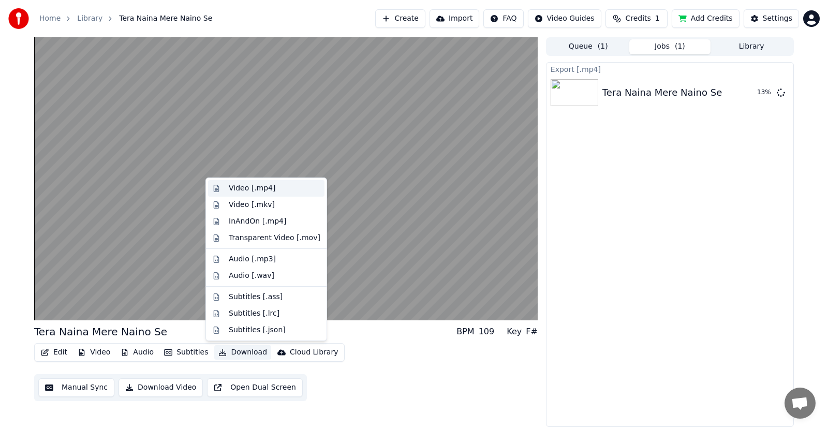
click at [259, 191] on div "Video [.mp4]" at bounding box center [252, 188] width 47 height 10
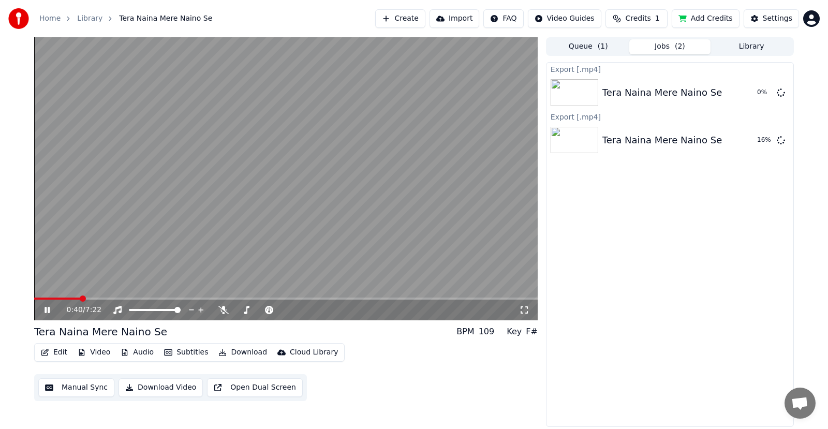
click at [171, 388] on button "Download Video" at bounding box center [160, 387] width 84 height 19
click at [49, 16] on link "Home" at bounding box center [49, 18] width 21 height 10
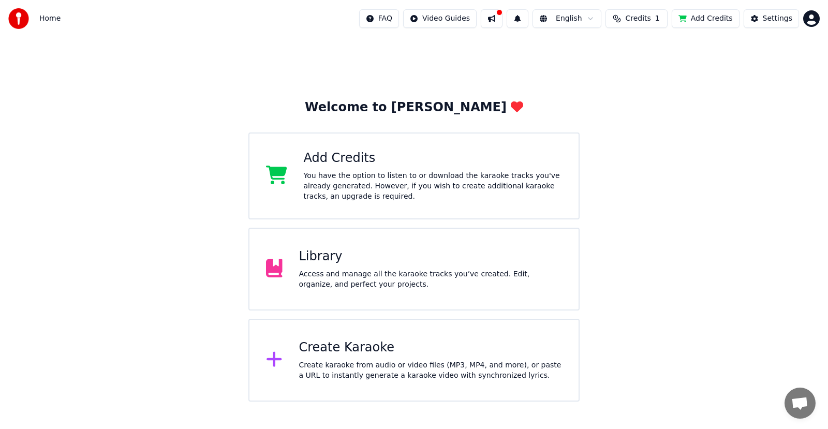
click at [323, 267] on div "Library Access and manage all the karaoke tracks you’ve created. Edit, organize…" at bounding box center [430, 268] width 263 height 41
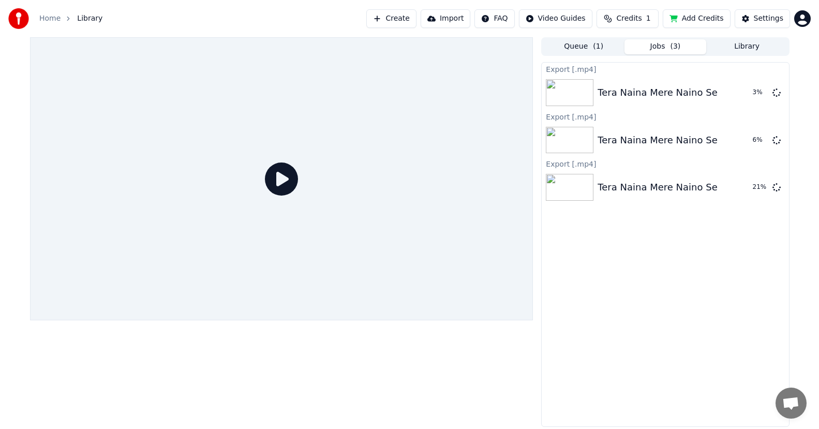
click at [741, 46] on button "Library" at bounding box center [747, 46] width 82 height 15
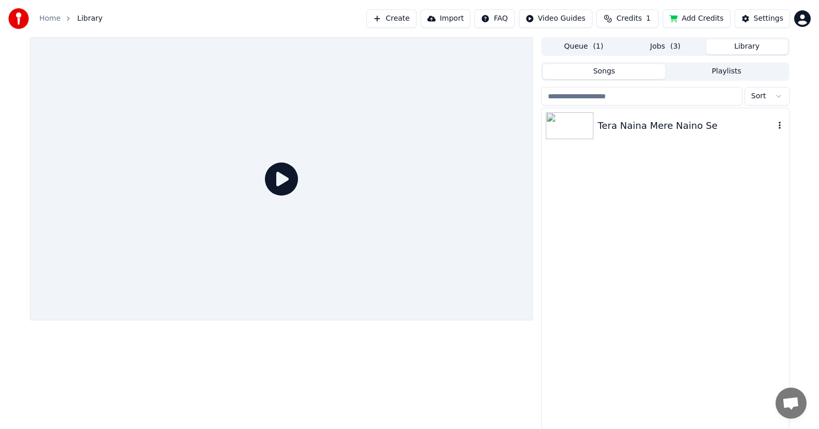
click at [780, 127] on icon "button" at bounding box center [780, 125] width 10 height 8
click at [765, 181] on div "Open Directory" at bounding box center [783, 178] width 80 height 17
click at [779, 118] on div "Tera Naina Mere Naino Se" at bounding box center [665, 125] width 247 height 35
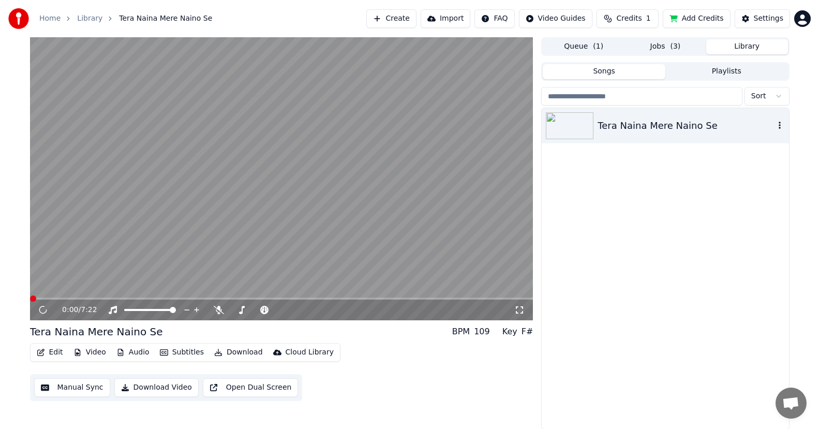
click at [779, 124] on icon "button" at bounding box center [780, 125] width 10 height 8
click at [655, 218] on div "Tera Naina Mere Naino Se" at bounding box center [665, 268] width 247 height 321
click at [656, 49] on button "Jobs ( 3 )" at bounding box center [666, 46] width 82 height 15
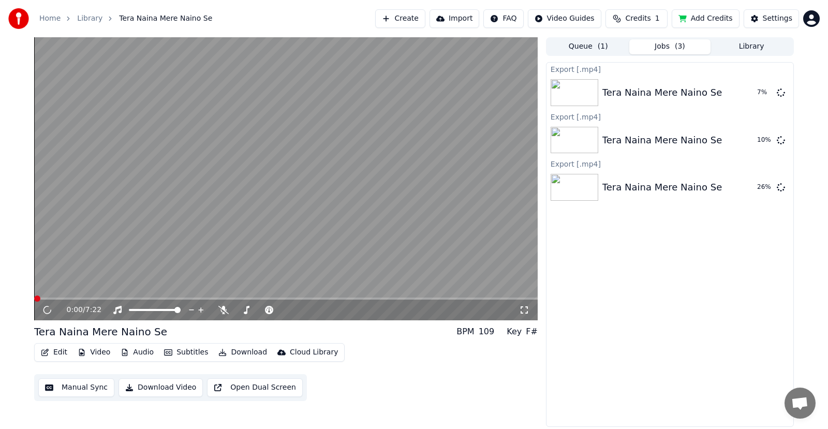
click at [598, 49] on span "( 1 )" at bounding box center [603, 46] width 10 height 10
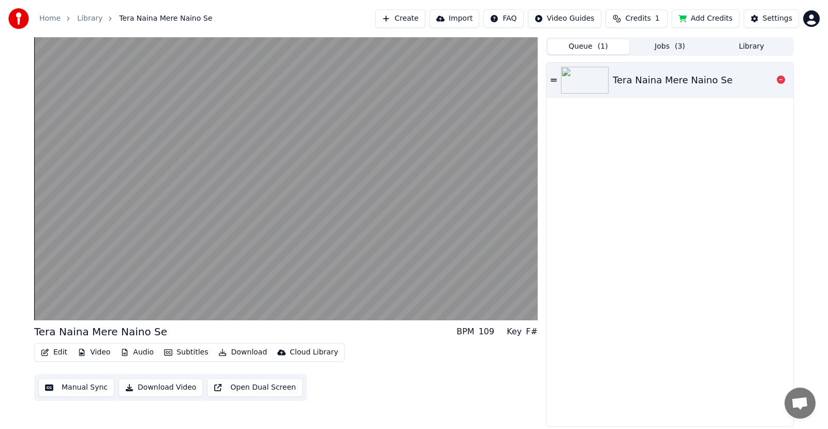
click at [674, 82] on div "Tera Naina Mere Naino Se" at bounding box center [673, 80] width 120 height 14
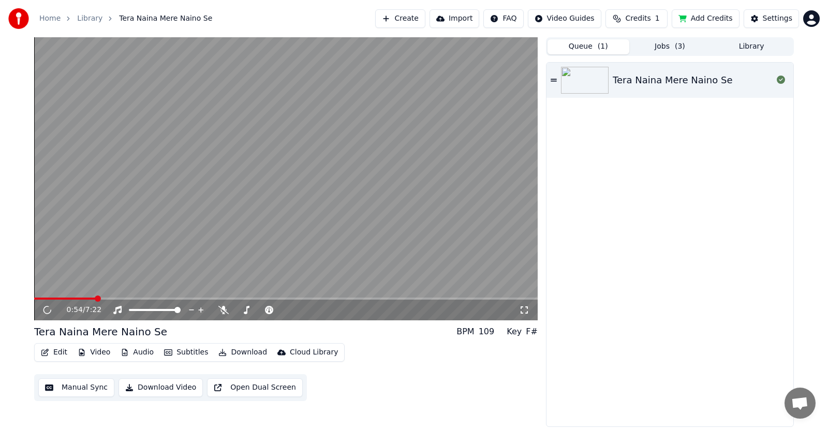
click at [95, 298] on span at bounding box center [285, 299] width 503 height 2
click at [150, 302] on div "0:54 / 7:22" at bounding box center [285, 310] width 503 height 21
click at [166, 299] on span at bounding box center [285, 299] width 503 height 2
click at [666, 47] on button "Jobs ( 3 )" at bounding box center [670, 46] width 82 height 15
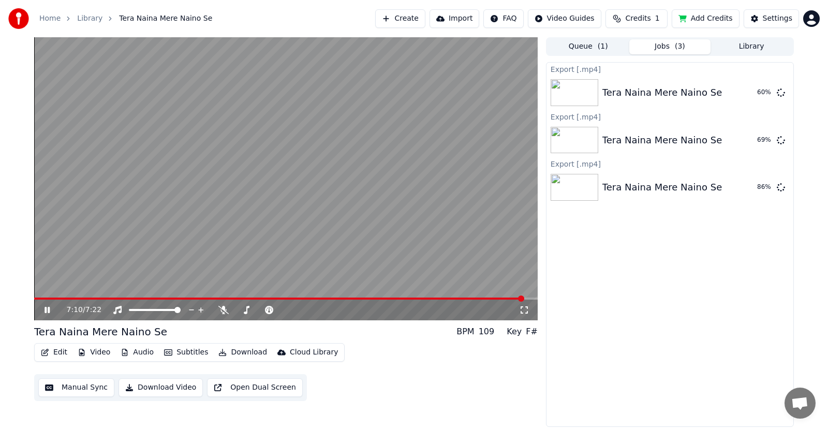
click at [399, 261] on video at bounding box center [285, 178] width 503 height 283
click at [755, 185] on button "Show" at bounding box center [753, 187] width 37 height 19
click at [322, 405] on div "7:10 / 7:22 Tera Naina Mere Naino Se BPM 109 Key F# Edit Video Audio Subtitles …" at bounding box center [285, 232] width 503 height 390
click at [763, 141] on button "Show" at bounding box center [753, 140] width 37 height 19
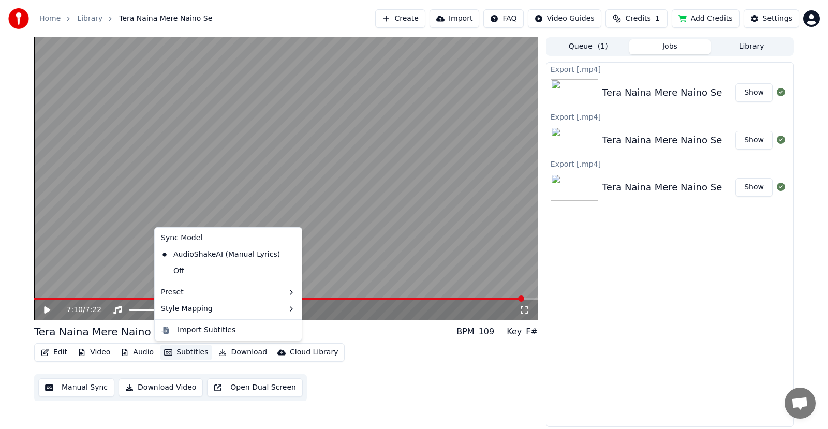
click at [171, 354] on button "Subtitles" at bounding box center [186, 352] width 52 height 14
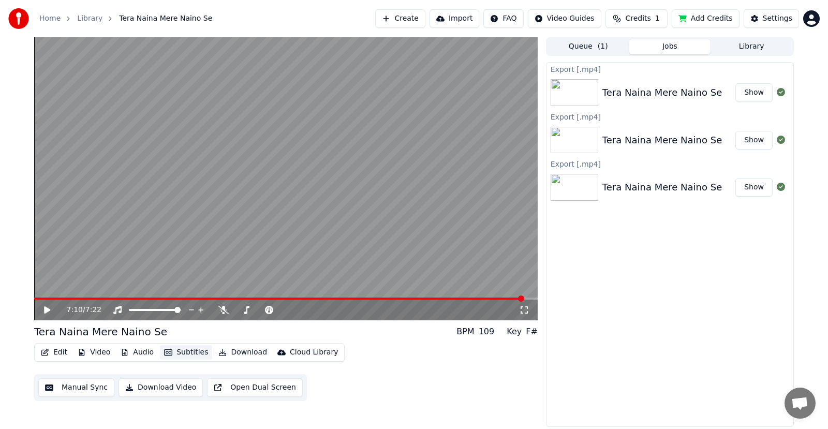
click at [171, 354] on button "Subtitles" at bounding box center [186, 352] width 52 height 14
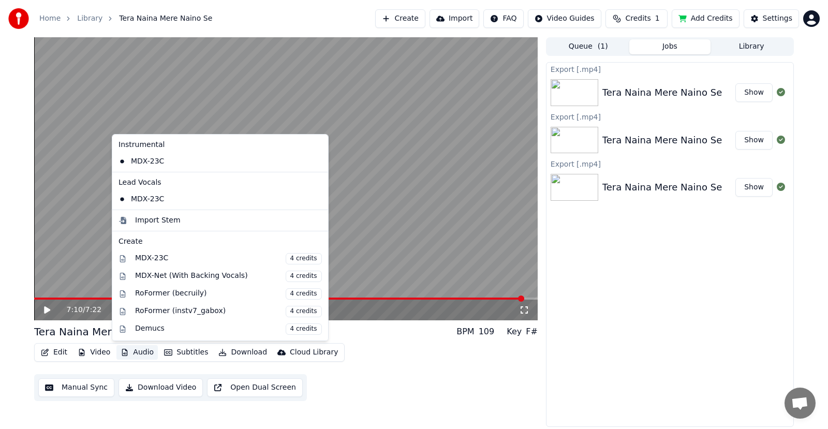
click at [138, 355] on button "Audio" at bounding box center [136, 352] width 41 height 14
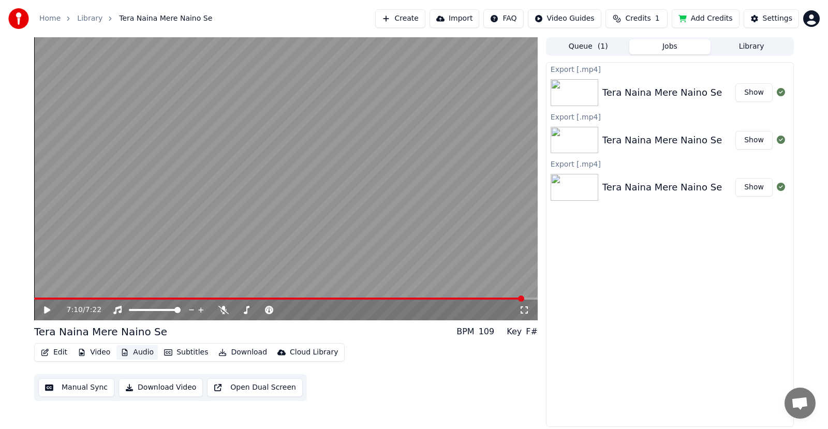
click at [137, 355] on button "Audio" at bounding box center [136, 352] width 41 height 14
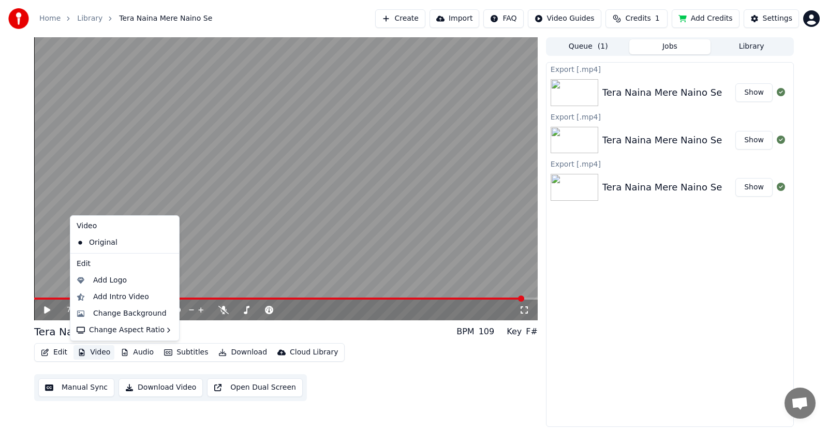
click at [87, 355] on button "Video" at bounding box center [93, 352] width 41 height 14
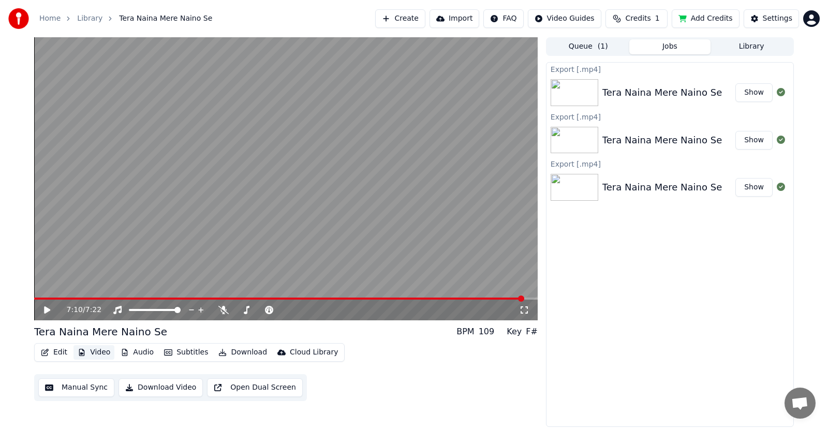
click at [87, 352] on button "Video" at bounding box center [93, 352] width 41 height 14
click at [761, 187] on button "Show" at bounding box center [753, 187] width 37 height 19
click at [750, 141] on button "Show" at bounding box center [753, 140] width 37 height 19
click at [751, 140] on button "Show" at bounding box center [753, 140] width 37 height 19
click at [760, 141] on button "Show" at bounding box center [753, 140] width 37 height 19
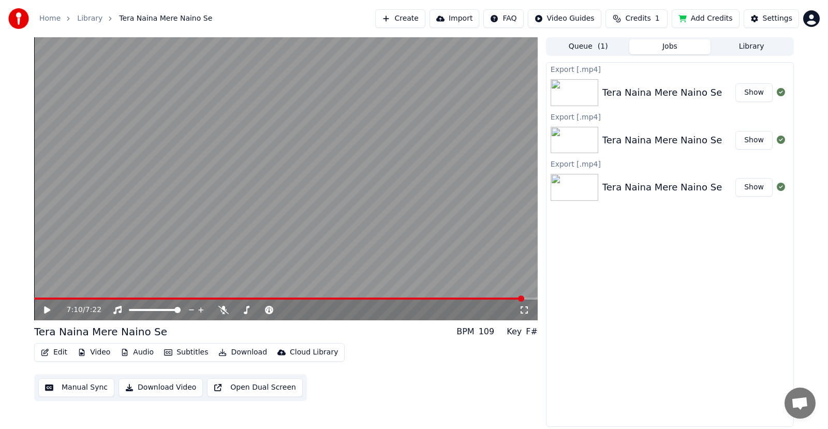
click at [760, 140] on button "Show" at bounding box center [753, 140] width 37 height 19
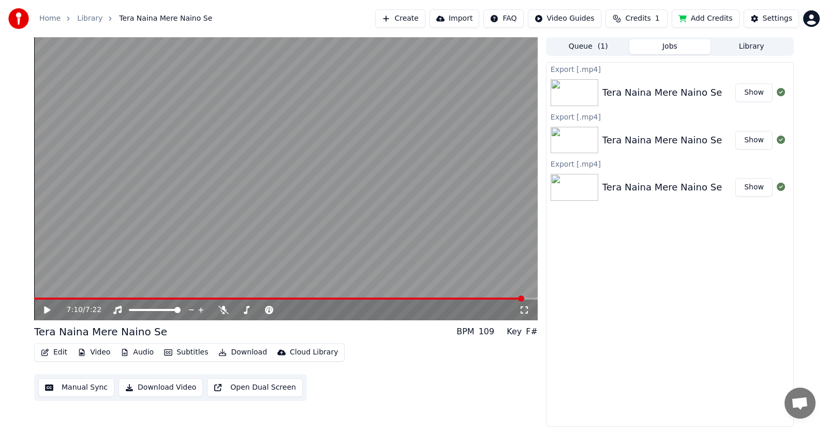
click at [754, 89] on button "Show" at bounding box center [753, 92] width 37 height 19
click at [751, 250] on div "Export [.mp4] Tera Naina Mere Naino Se Show Export [.mp4] Tera Naina Mere Naino…" at bounding box center [670, 244] width 248 height 365
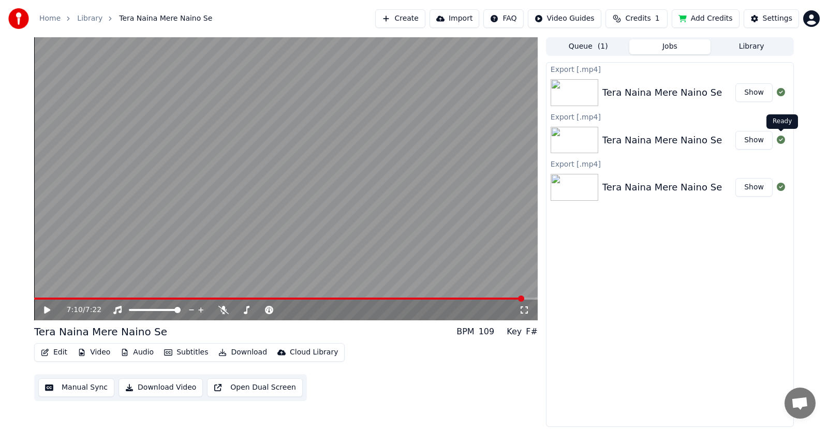
click at [780, 139] on icon at bounding box center [781, 140] width 8 height 8
click at [781, 95] on icon at bounding box center [781, 92] width 8 height 8
click at [616, 97] on div "Tera Naina Mere Naino Se" at bounding box center [662, 92] width 120 height 14
click at [684, 190] on div "Tera Naina Mere Naino Se" at bounding box center [662, 187] width 120 height 14
click at [86, 18] on link "Library" at bounding box center [89, 18] width 25 height 10
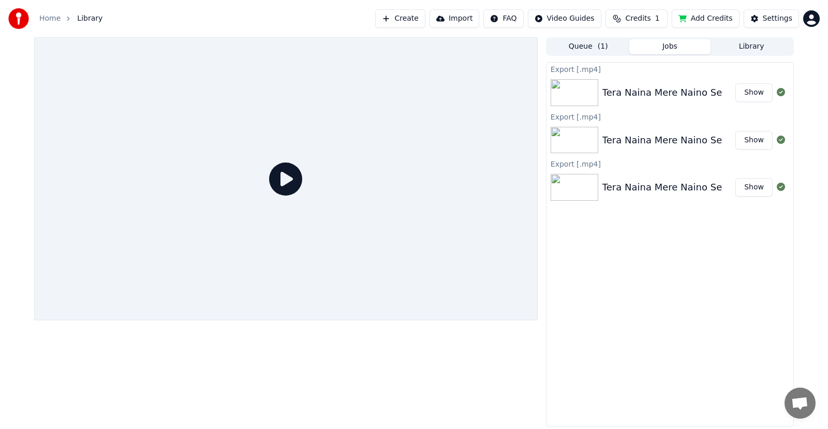
click at [754, 89] on button "Show" at bounding box center [753, 92] width 37 height 19
click at [41, 17] on link "Home" at bounding box center [49, 18] width 21 height 10
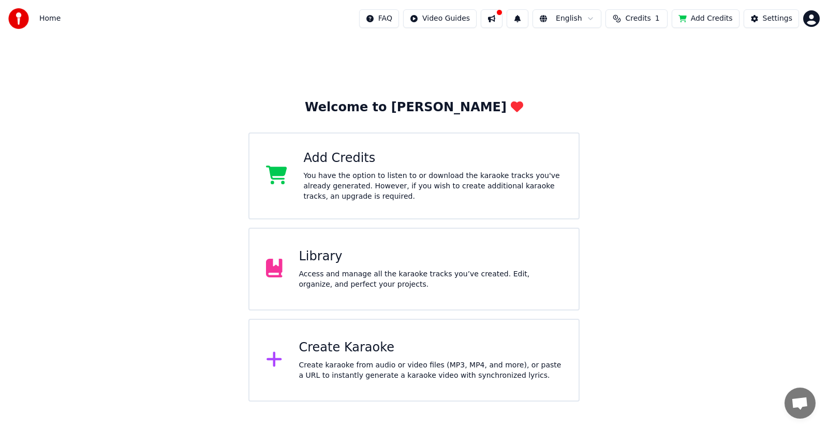
click at [346, 271] on div "Access and manage all the karaoke tracks you’ve created. Edit, organize, and pe…" at bounding box center [430, 279] width 263 height 21
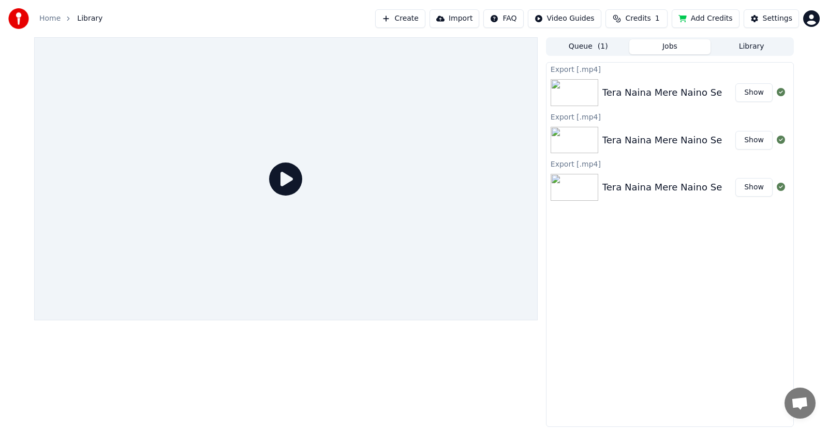
click at [752, 142] on button "Show" at bounding box center [753, 140] width 37 height 19
click at [755, 94] on button "Show" at bounding box center [753, 92] width 37 height 19
click at [750, 142] on button "Show" at bounding box center [753, 140] width 37 height 19
click at [755, 192] on button "Show" at bounding box center [753, 187] width 37 height 19
click at [587, 99] on img at bounding box center [575, 92] width 48 height 27
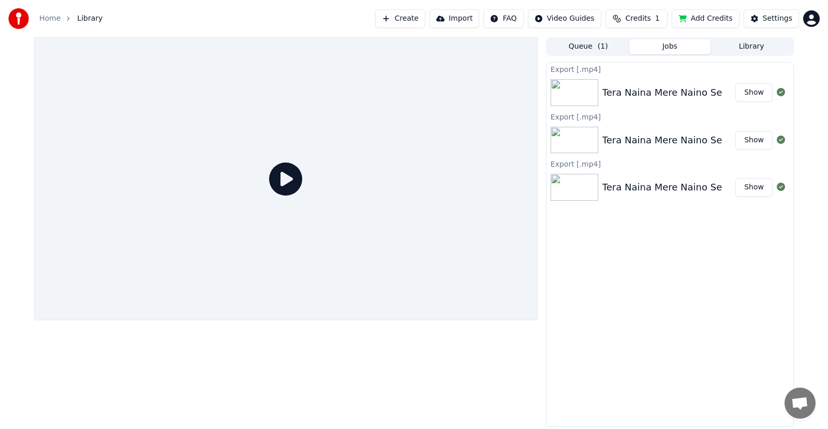
click at [587, 99] on img at bounding box center [575, 92] width 48 height 27
click at [586, 98] on img at bounding box center [575, 92] width 48 height 27
click at [575, 184] on img at bounding box center [575, 187] width 48 height 27
click at [285, 174] on icon at bounding box center [285, 178] width 33 height 33
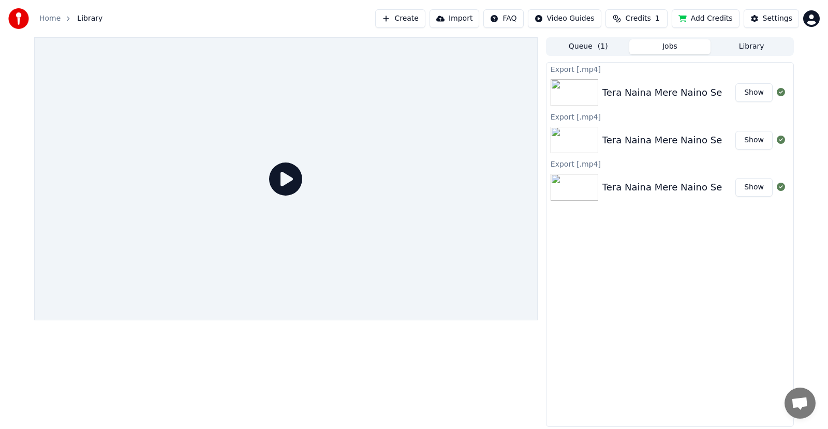
click at [285, 174] on icon at bounding box center [285, 178] width 33 height 33
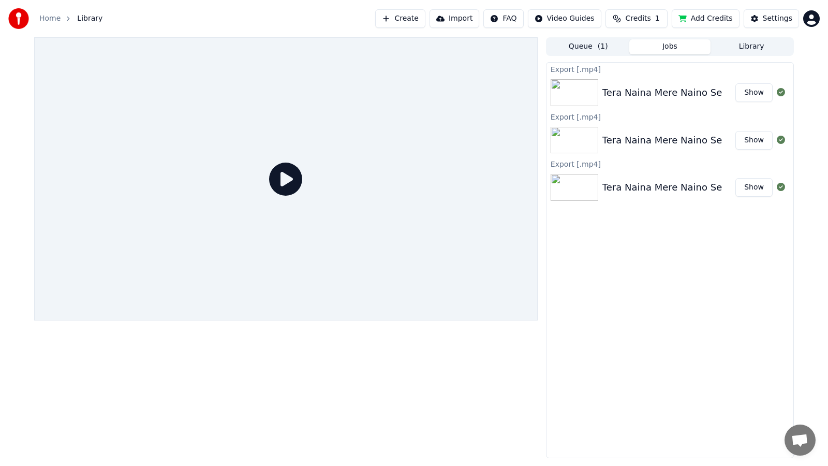
click at [285, 187] on div at bounding box center [285, 178] width 503 height 283
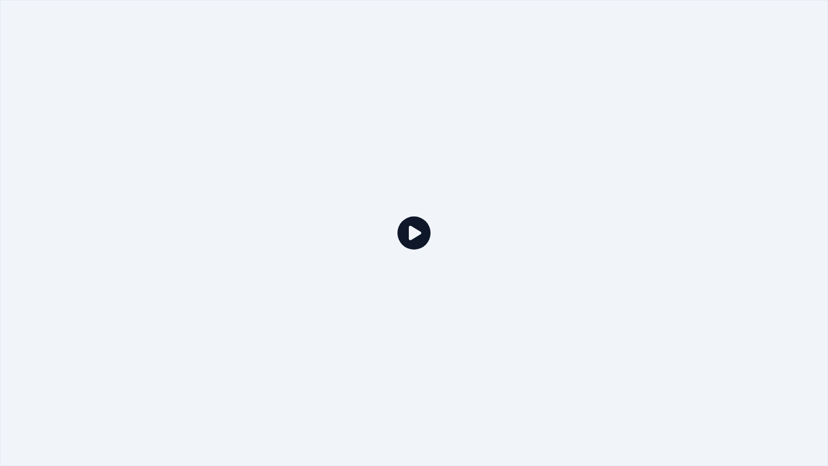
click at [414, 235] on icon at bounding box center [413, 232] width 33 height 33
